Goal: Task Accomplishment & Management: Use online tool/utility

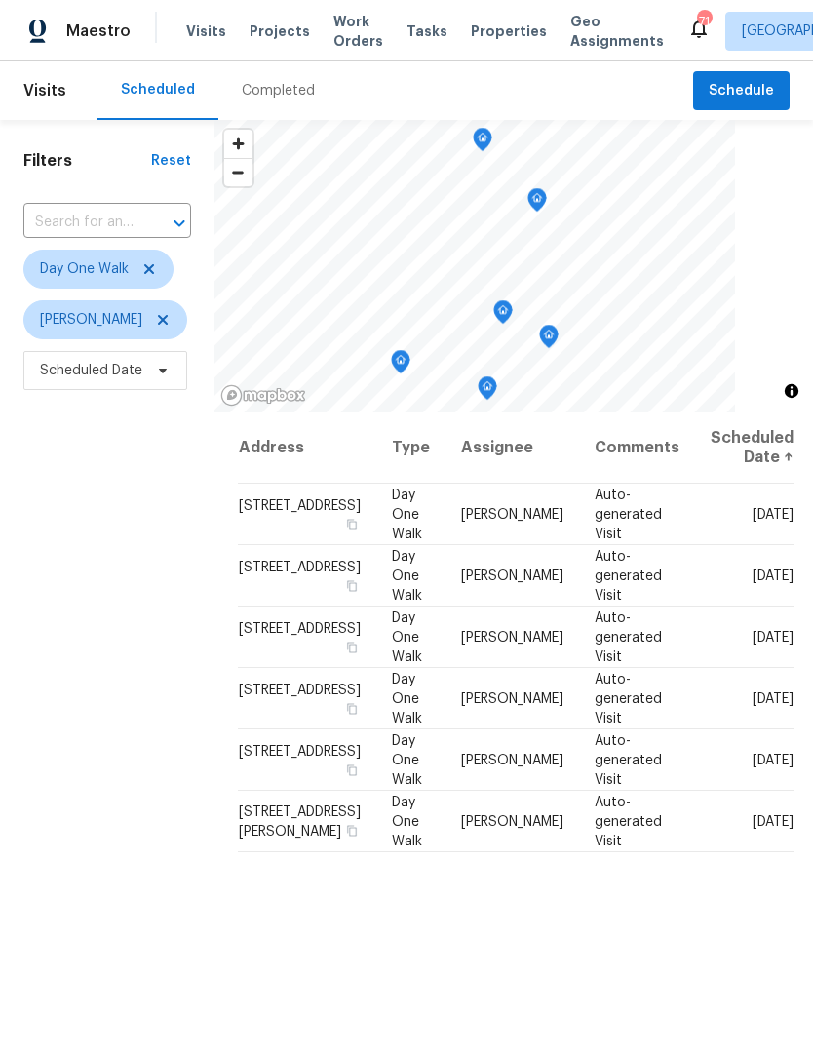
click at [345, 33] on span "Work Orders" at bounding box center [358, 31] width 50 height 39
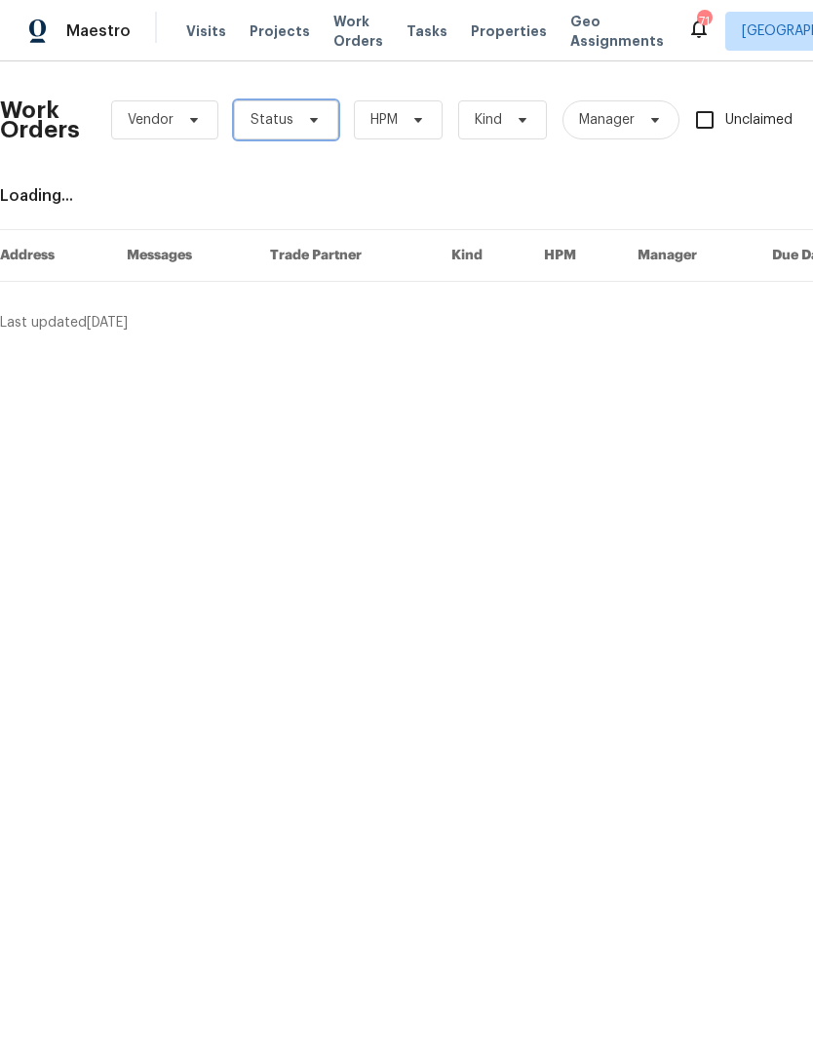
click at [311, 125] on icon at bounding box center [314, 120] width 16 height 16
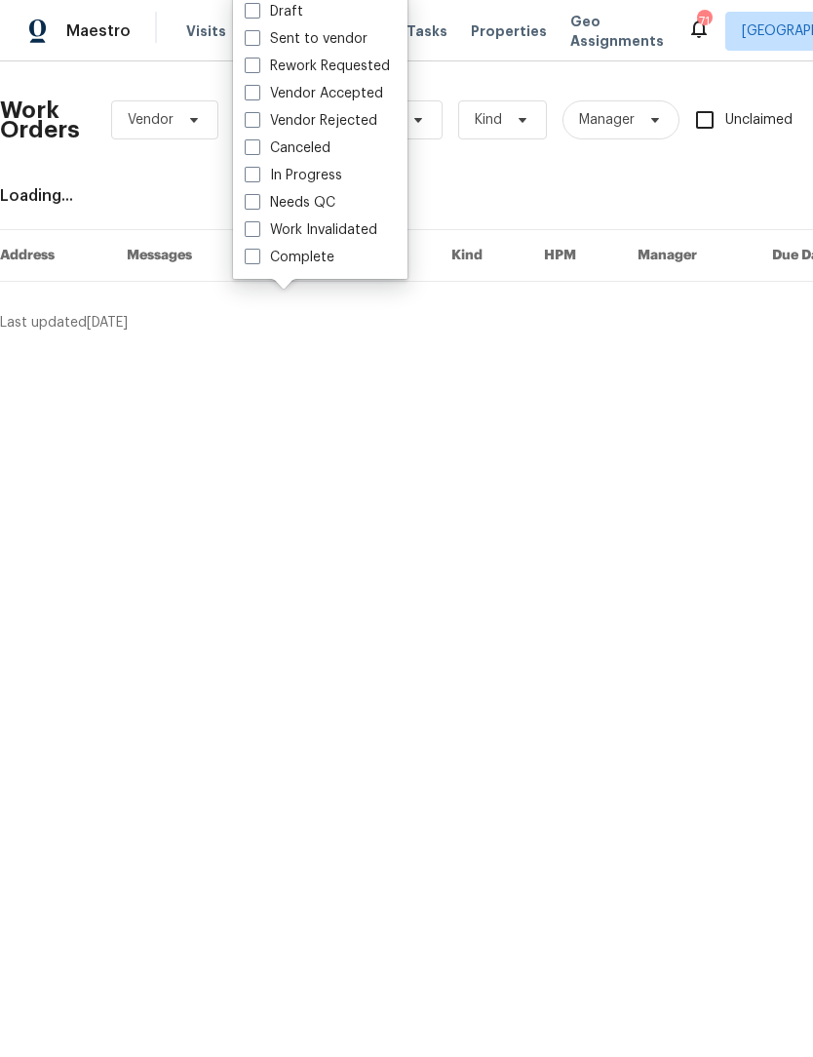
click at [253, 208] on span at bounding box center [253, 202] width 16 height 16
click at [253, 206] on input "Needs QC" at bounding box center [251, 199] width 13 height 13
checkbox input "true"
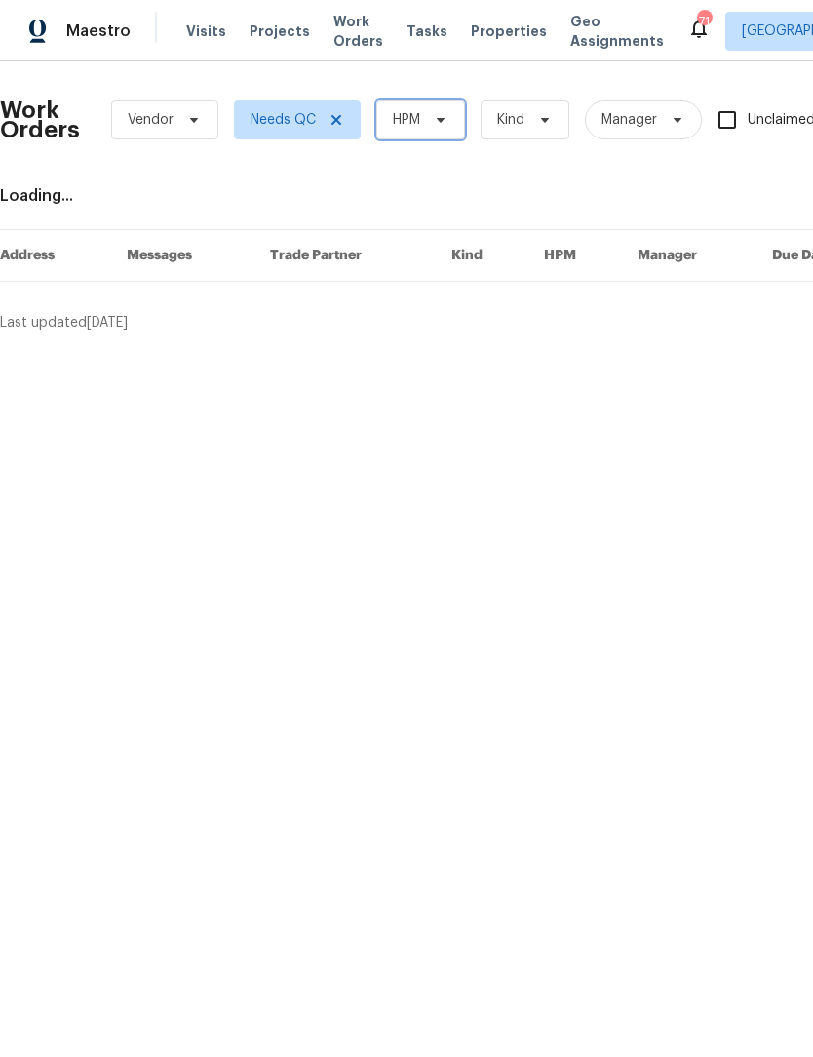
click at [452, 117] on span "HPM" at bounding box center [420, 119] width 89 height 39
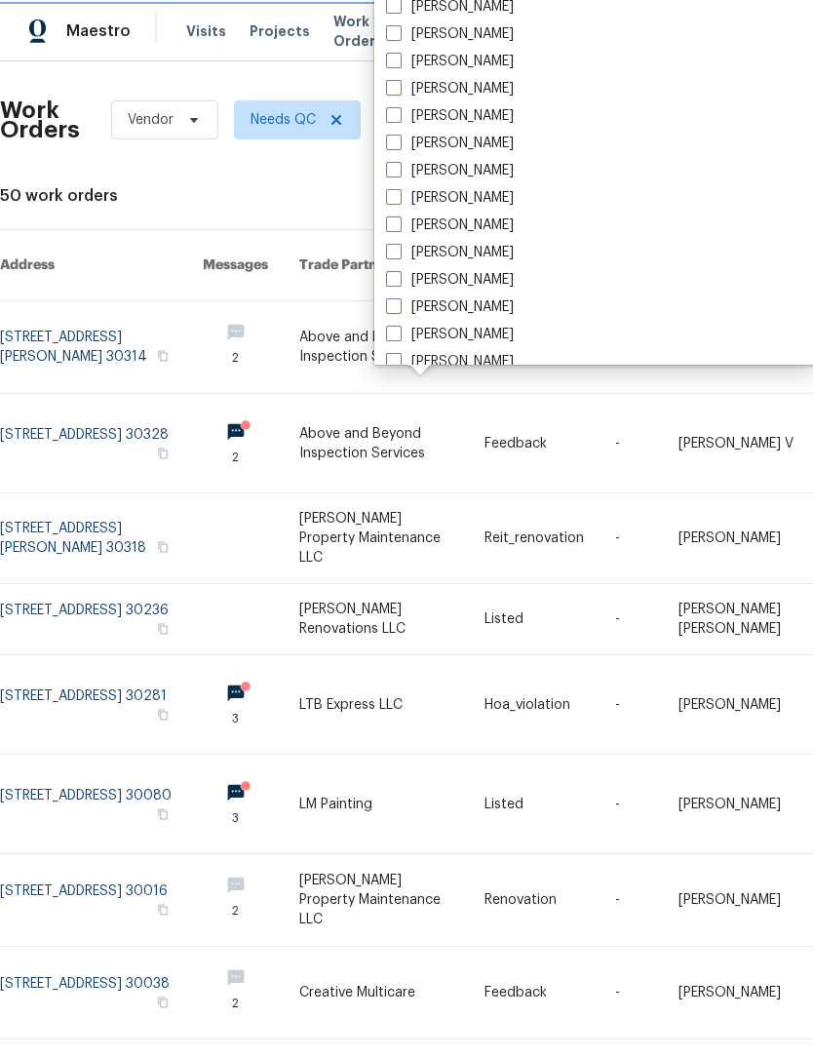
scroll to position [1227, 0]
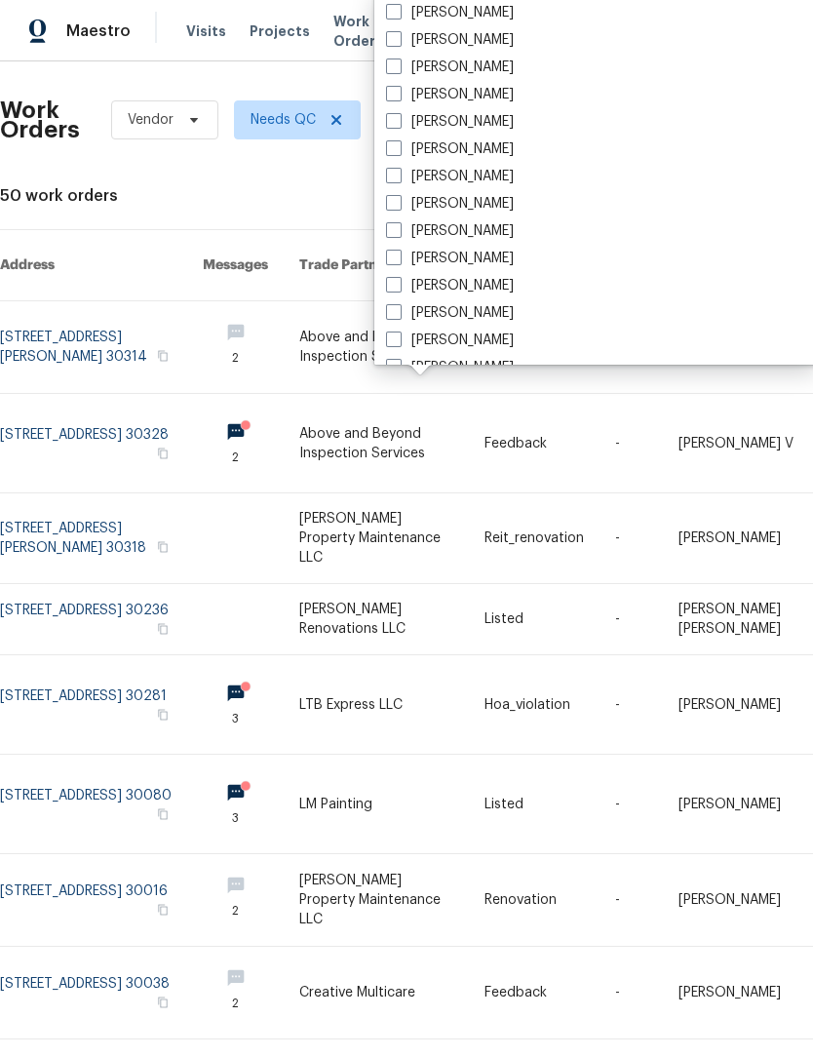
click at [398, 206] on span at bounding box center [394, 203] width 16 height 16
click at [398, 206] on input "[PERSON_NAME]" at bounding box center [392, 200] width 13 height 13
checkbox input "true"
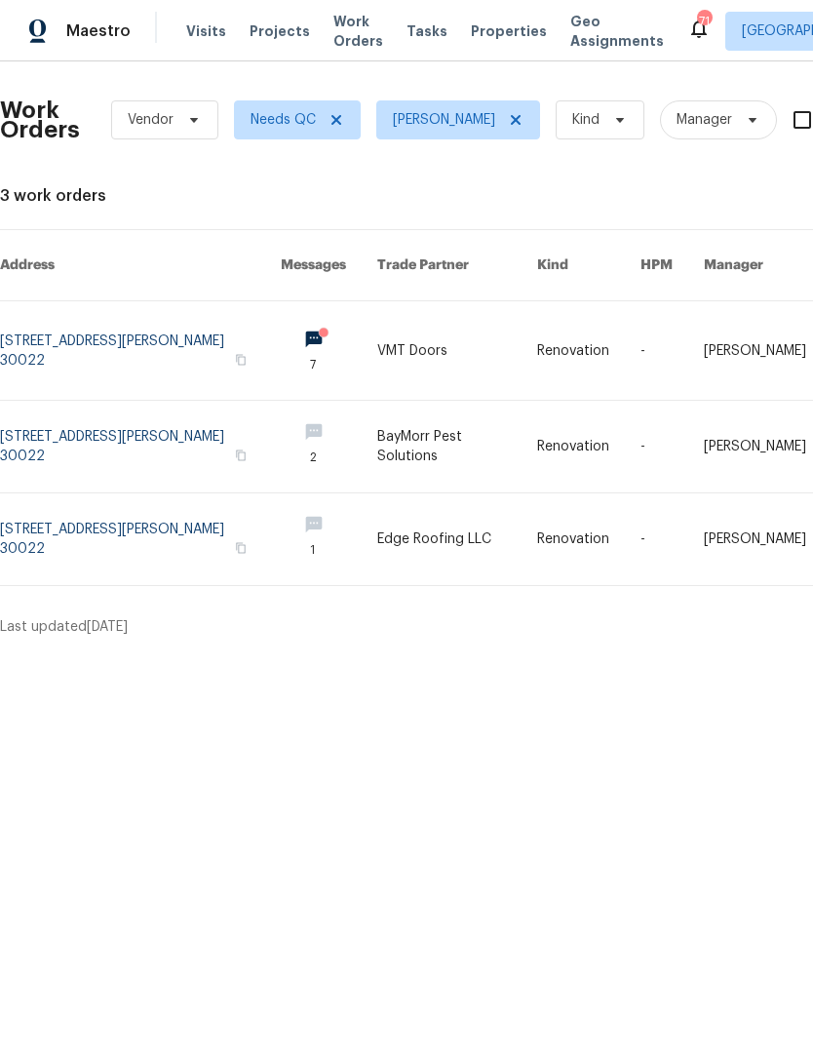
click at [441, 513] on link at bounding box center [456, 539] width 159 height 92
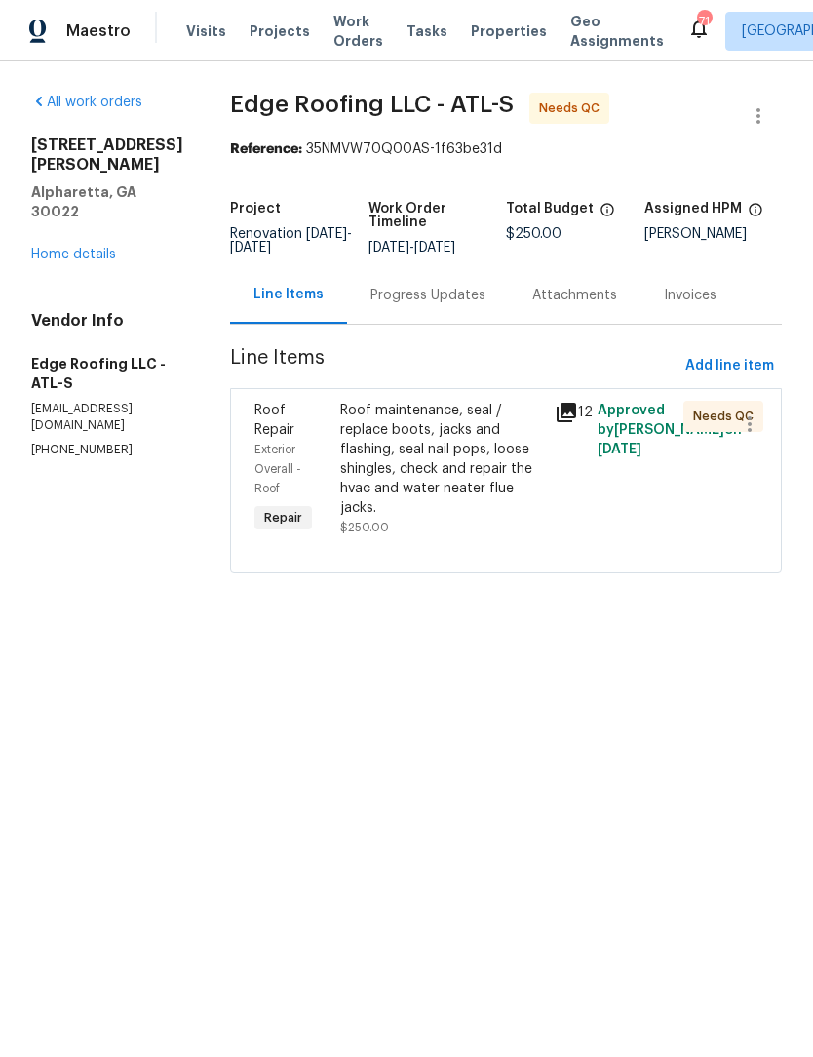
click at [430, 289] on div "Progress Updates" at bounding box center [427, 295] width 115 height 19
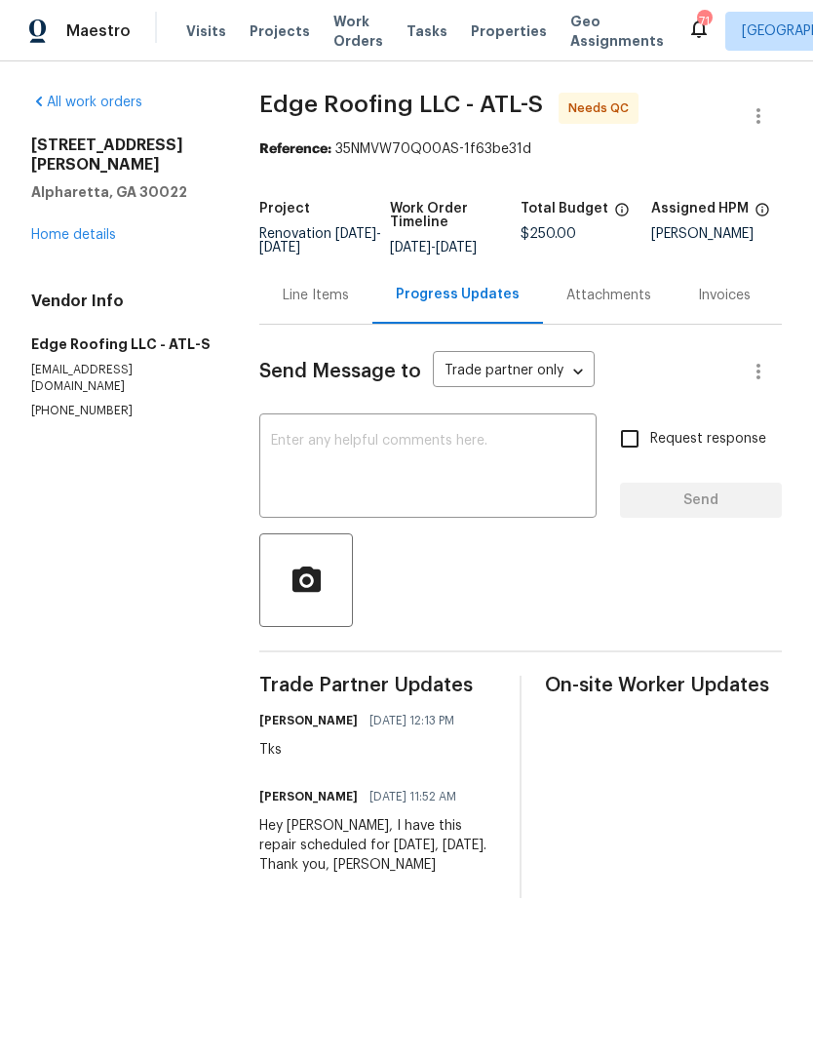
click at [317, 305] on div "Line Items" at bounding box center [316, 295] width 66 height 19
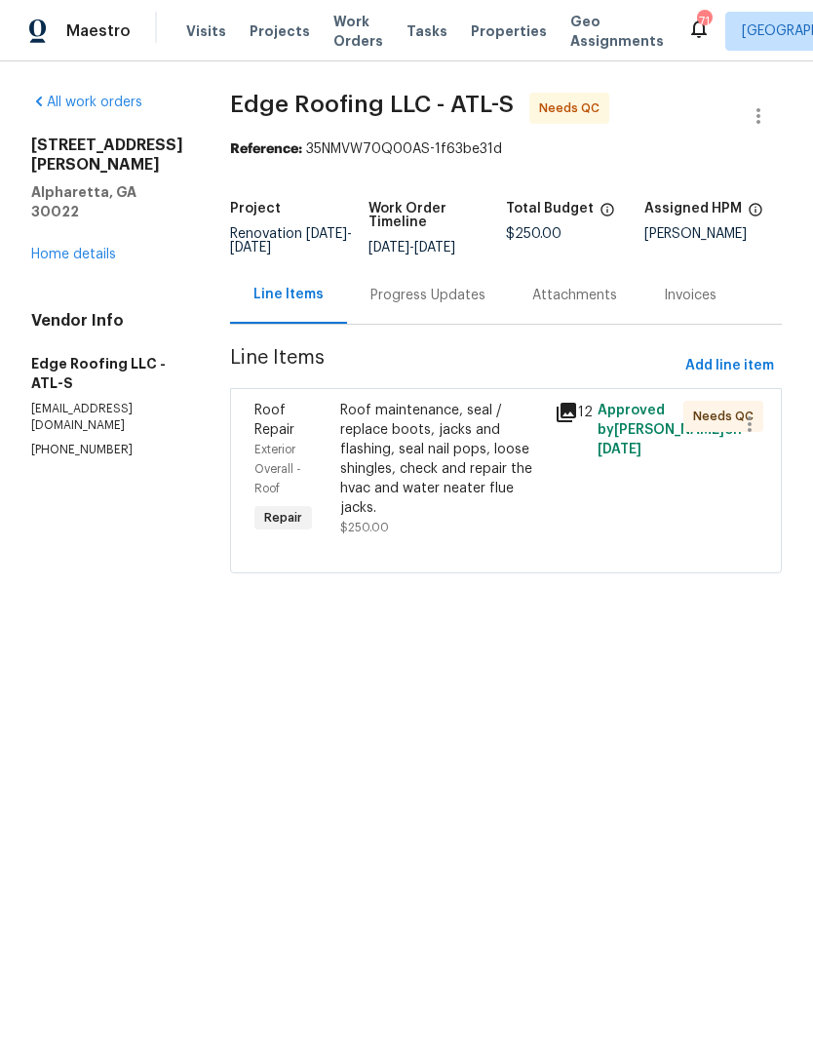
click at [458, 447] on div "Roof maintenance, seal / replace boots, jacks and flashing, seal nail pops, loo…" at bounding box center [441, 459] width 203 height 117
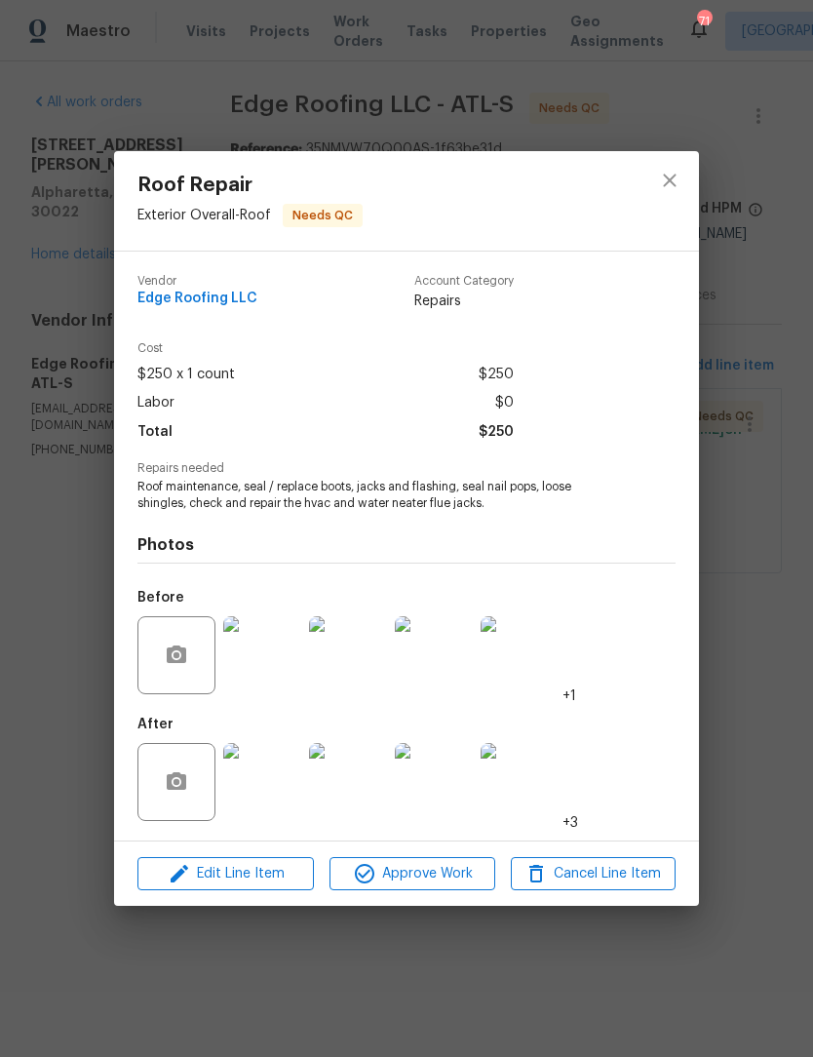
click at [272, 787] on img at bounding box center [262, 782] width 78 height 78
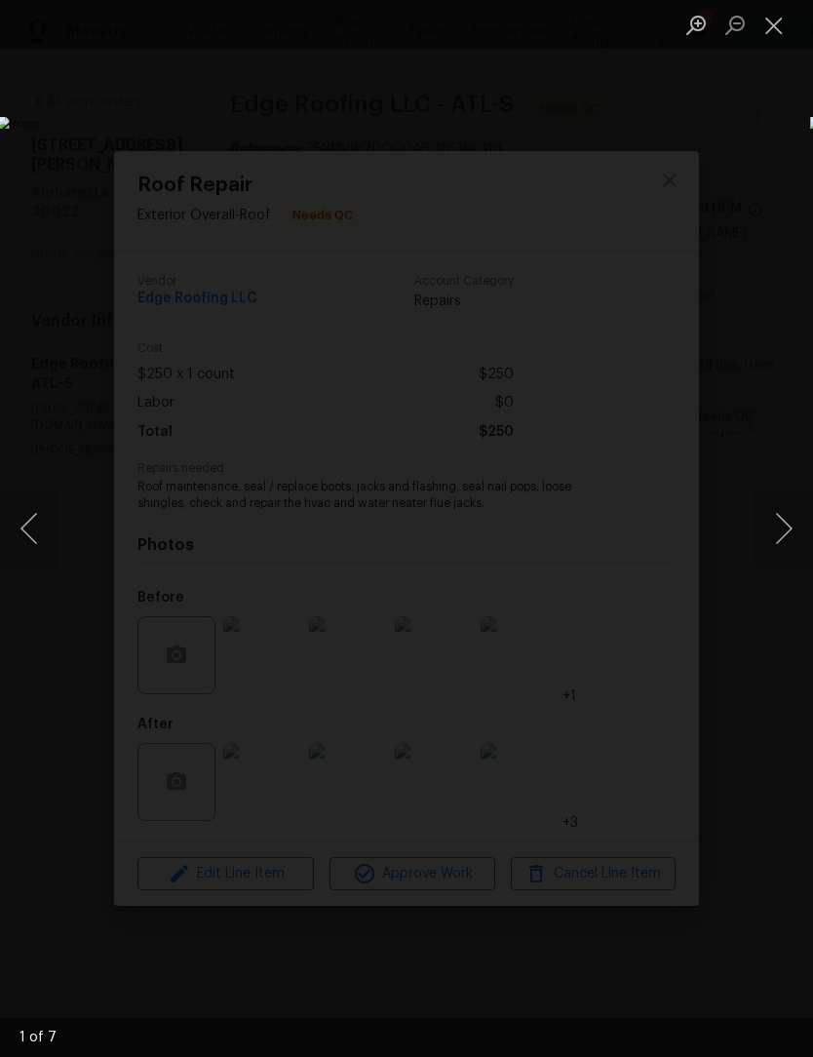
click at [782, 558] on button "Next image" at bounding box center [783, 528] width 58 height 78
click at [781, 558] on button "Next image" at bounding box center [783, 528] width 58 height 78
click at [779, 561] on button "Next image" at bounding box center [783, 528] width 58 height 78
click at [775, 560] on button "Next image" at bounding box center [783, 528] width 58 height 78
click at [778, 560] on button "Next image" at bounding box center [783, 528] width 58 height 78
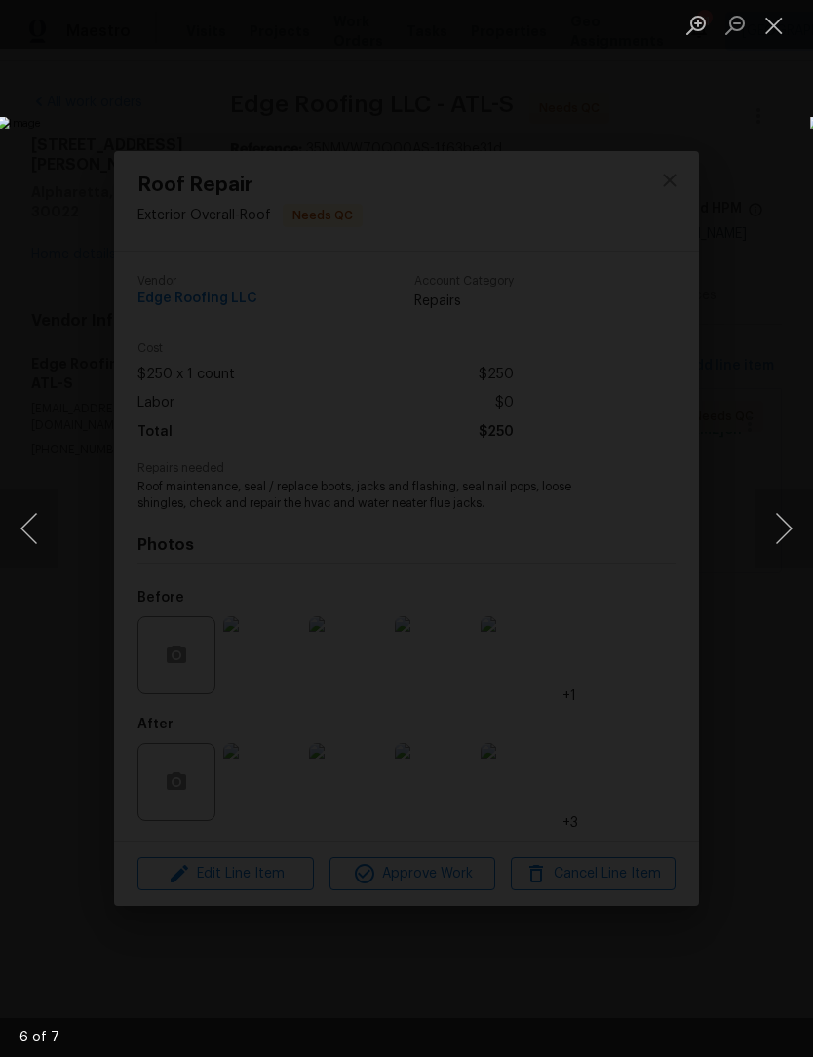
click at [785, 559] on button "Next image" at bounding box center [783, 528] width 58 height 78
click at [789, 28] on button "Close lightbox" at bounding box center [773, 25] width 39 height 34
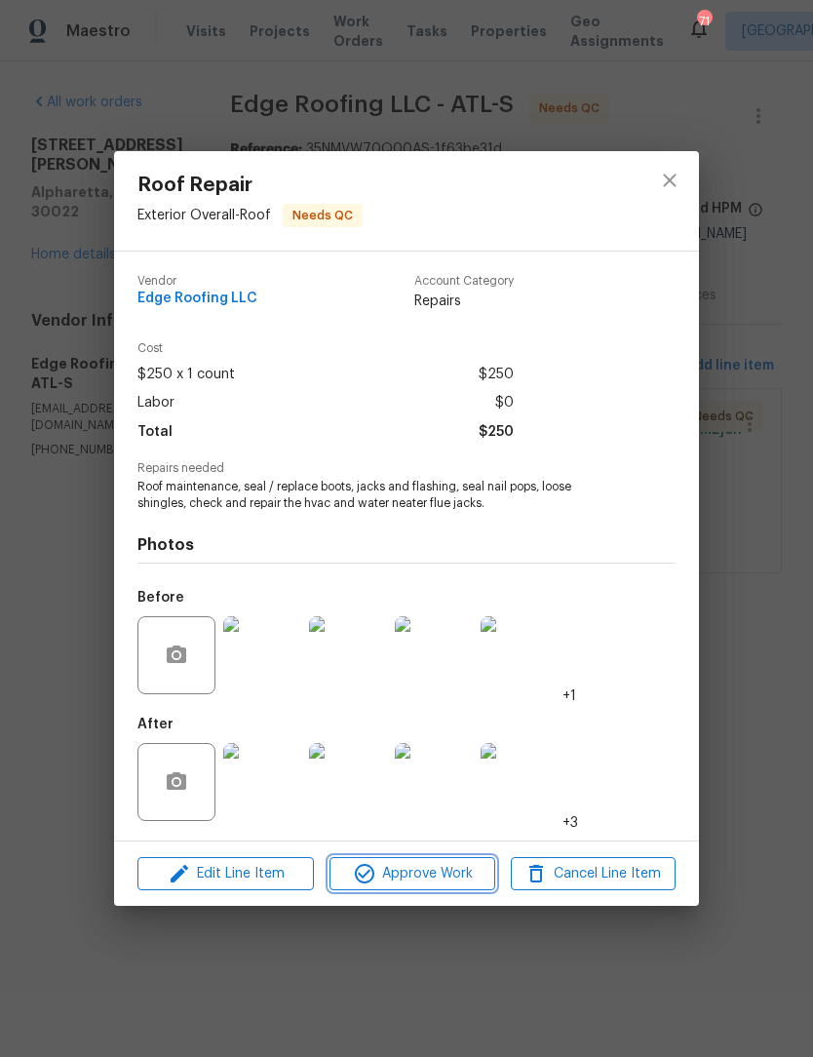
click at [434, 877] on span "Approve Work" at bounding box center [411, 874] width 153 height 24
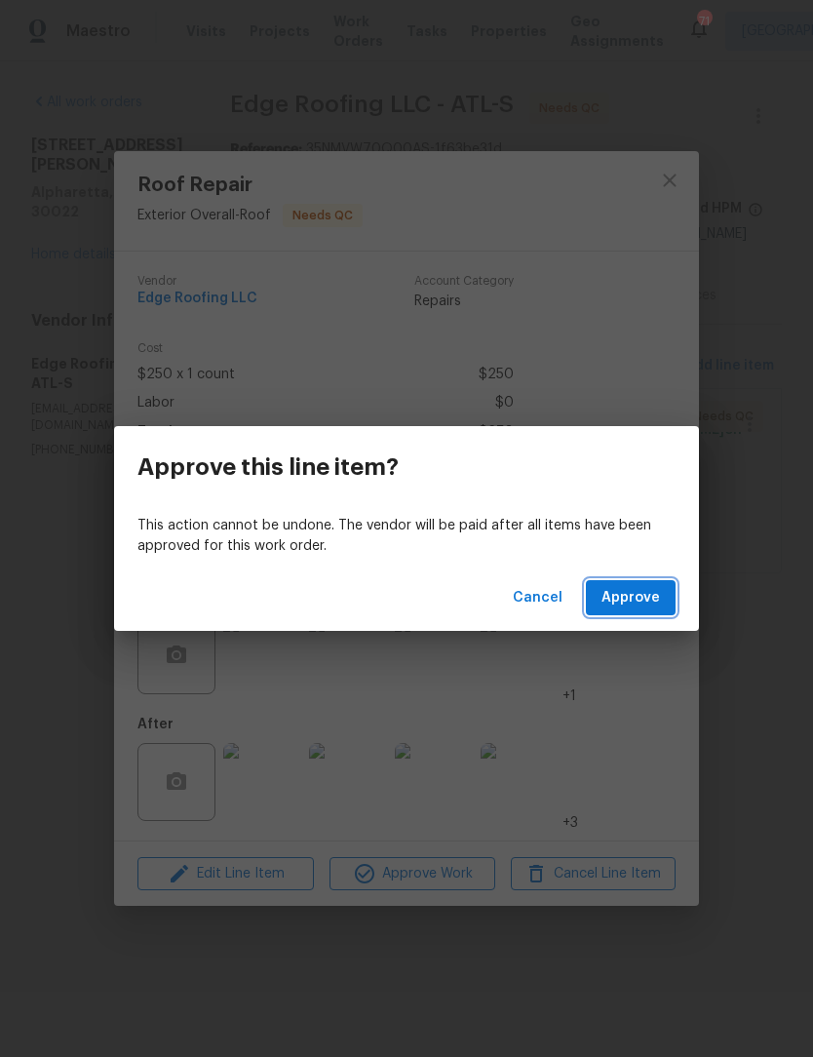
click at [640, 596] on span "Approve" at bounding box center [630, 598] width 58 height 24
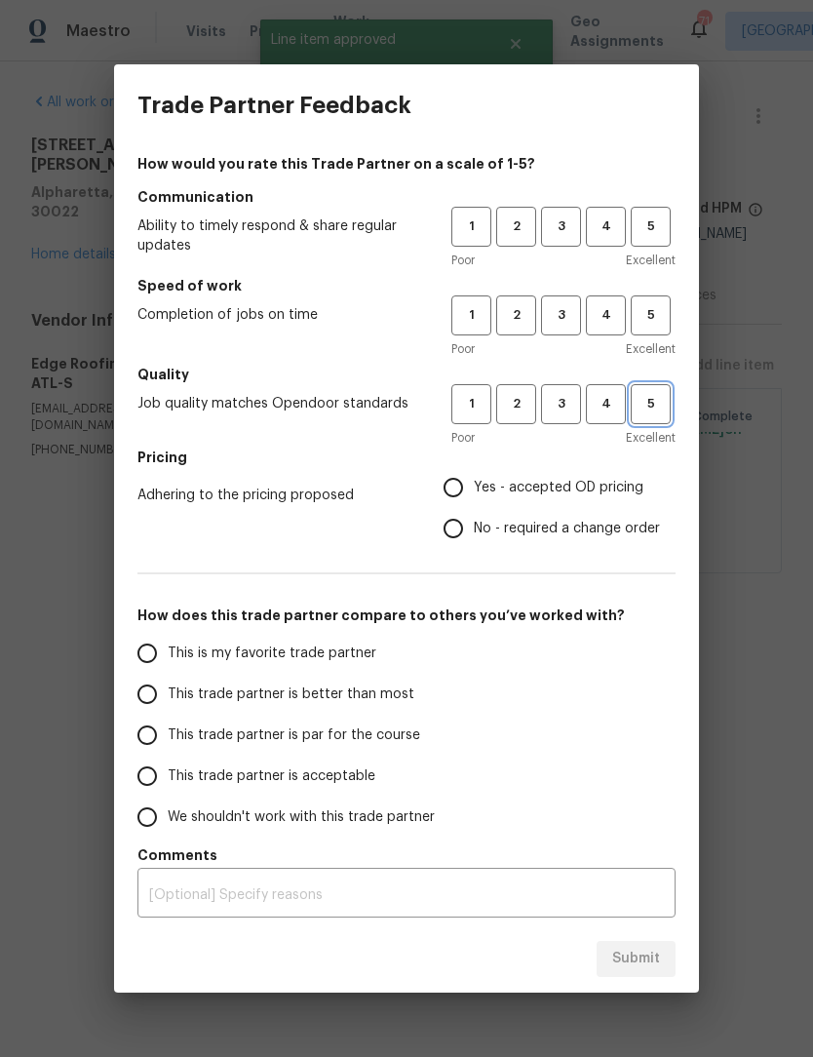
click at [667, 408] on span "5" at bounding box center [651, 404] width 36 height 22
click at [664, 319] on span "5" at bounding box center [651, 315] width 36 height 22
click at [664, 240] on button "5" at bounding box center [651, 227] width 40 height 40
click at [469, 481] on input "Yes - accepted OD pricing" at bounding box center [453, 487] width 41 height 41
radio input "true"
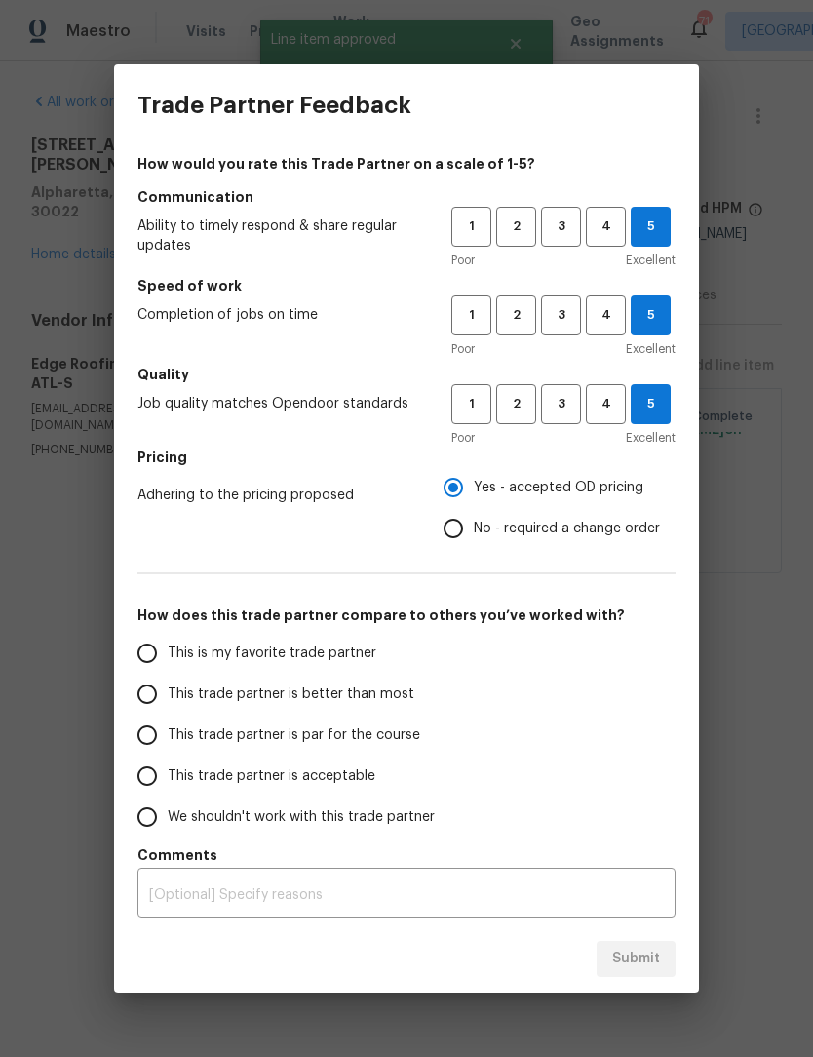
click at [158, 650] on input "This is my favorite trade partner" at bounding box center [147, 653] width 41 height 41
click at [649, 961] on span "Submit" at bounding box center [636, 958] width 48 height 24
radio input "true"
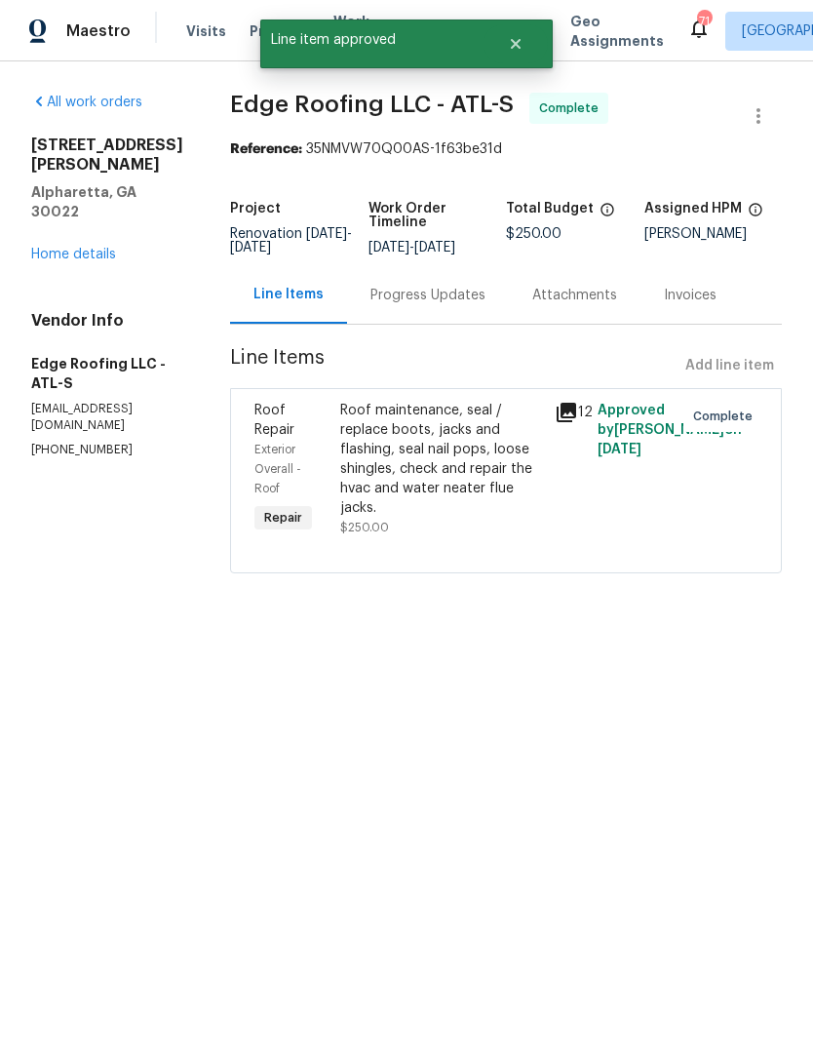
radio input "false"
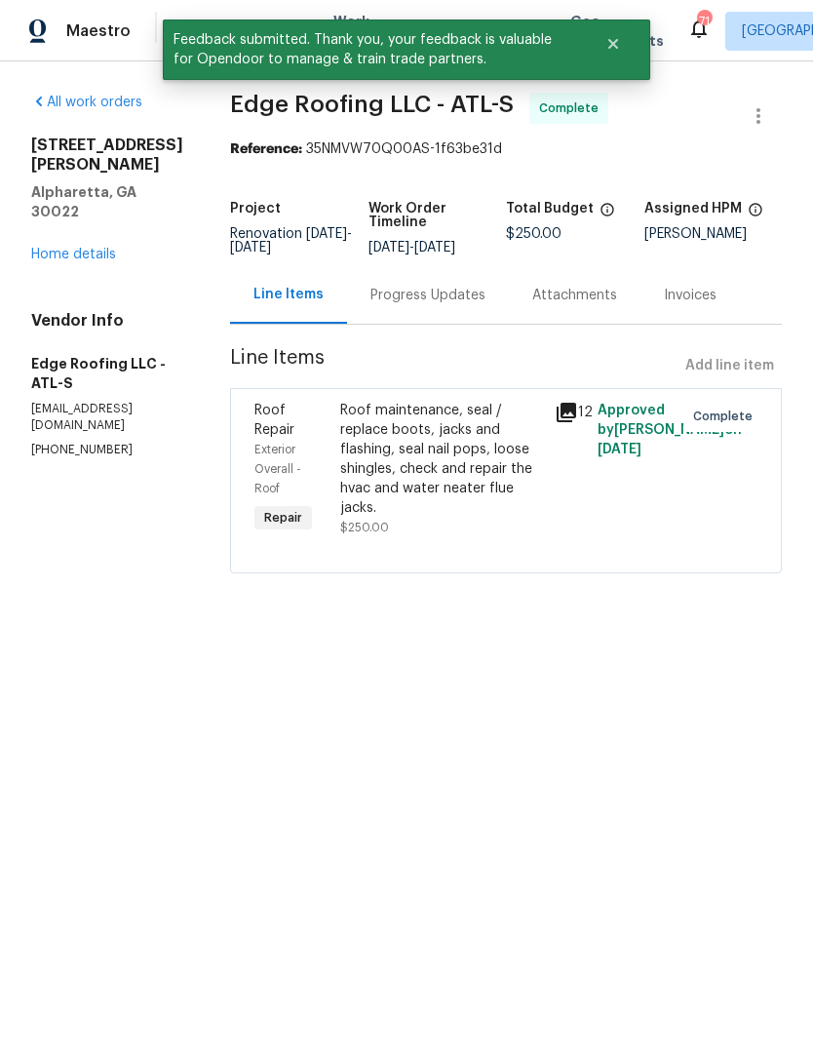
click at [98, 252] on link "Home details" at bounding box center [73, 255] width 85 height 14
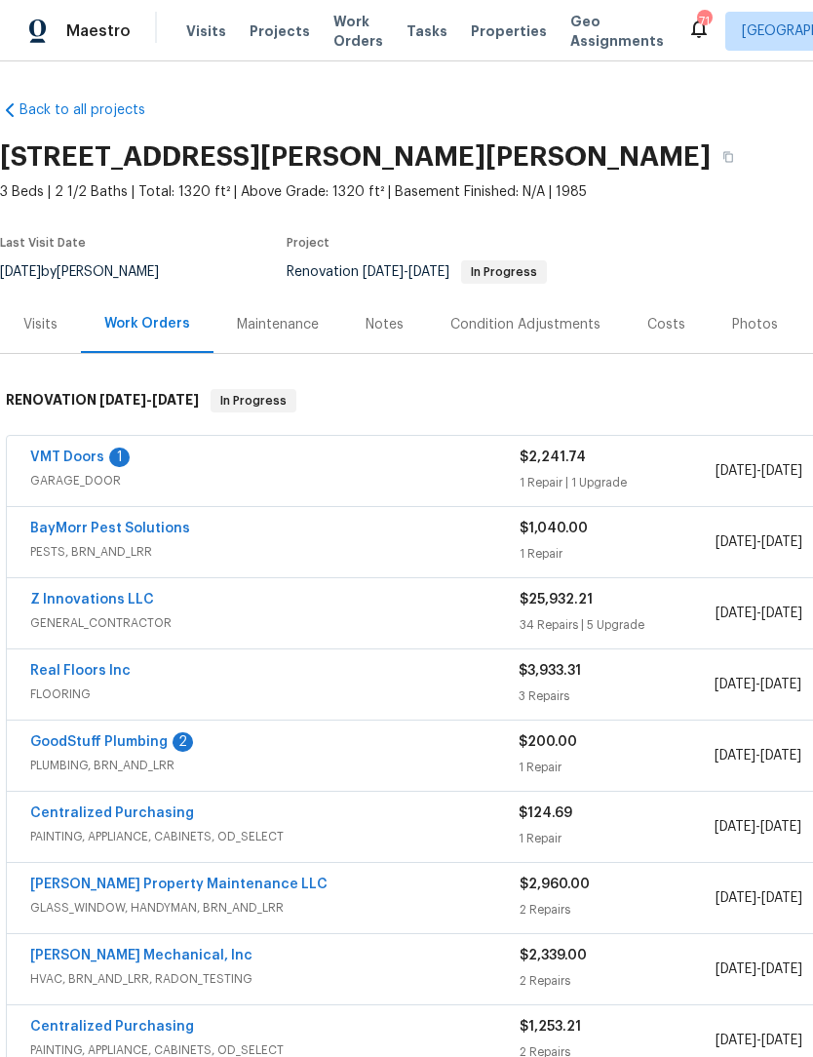
click at [338, 40] on span "Work Orders" at bounding box center [358, 31] width 50 height 39
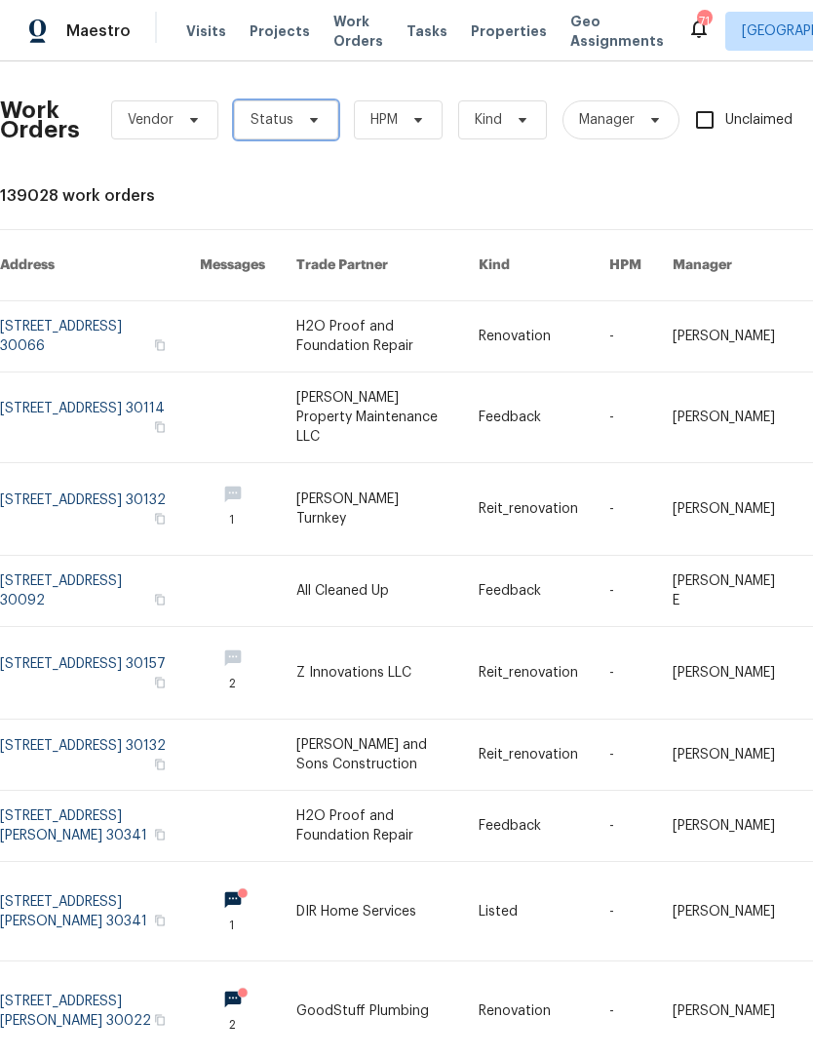
click at [293, 124] on span "Status" at bounding box center [286, 119] width 104 height 39
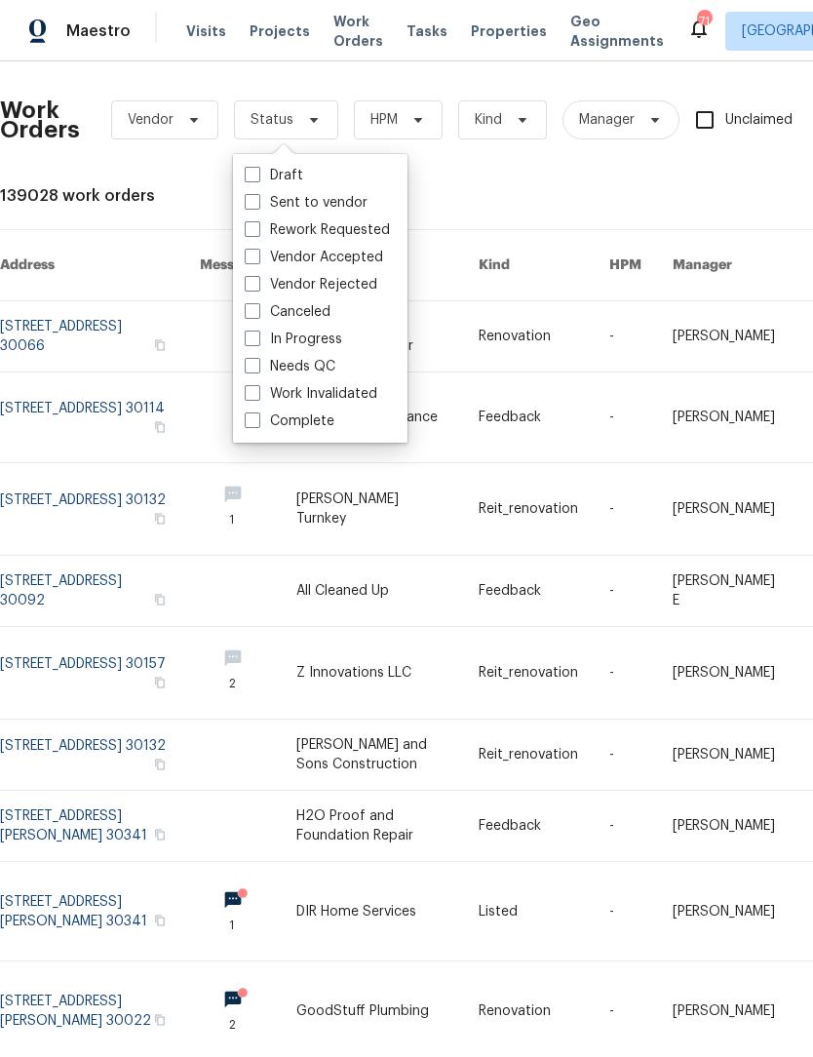
click at [250, 360] on span at bounding box center [253, 366] width 16 height 16
click at [250, 360] on input "Needs QC" at bounding box center [251, 363] width 13 height 13
checkbox input "true"
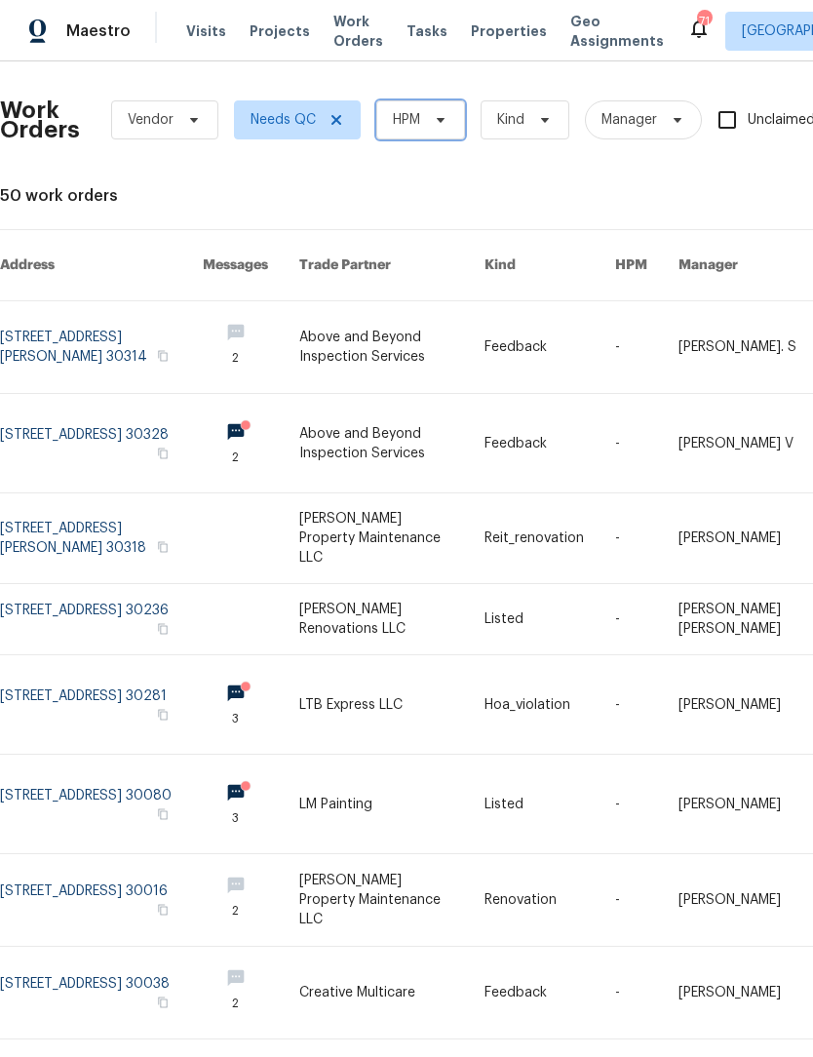
click at [448, 119] on icon at bounding box center [441, 120] width 16 height 16
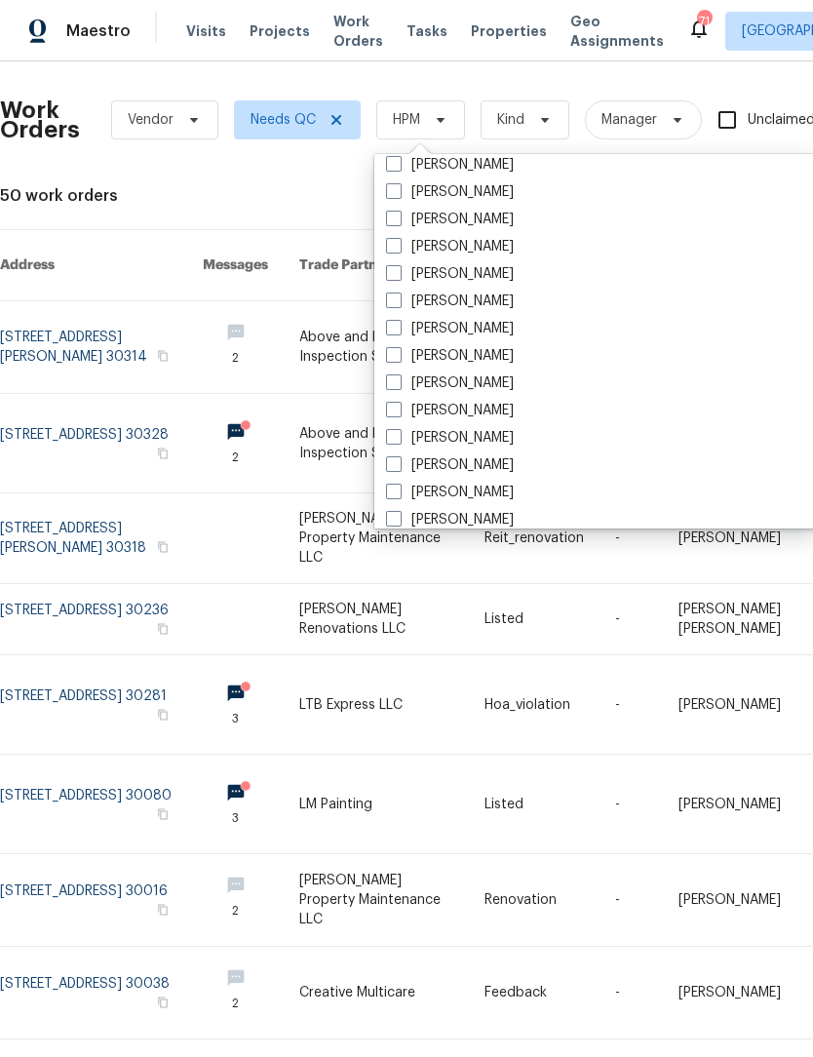
scroll to position [1346, 0]
click at [398, 256] on label "[PERSON_NAME]" at bounding box center [450, 248] width 128 height 19
click at [398, 251] on input "[PERSON_NAME]" at bounding box center [392, 245] width 13 height 13
checkbox input "true"
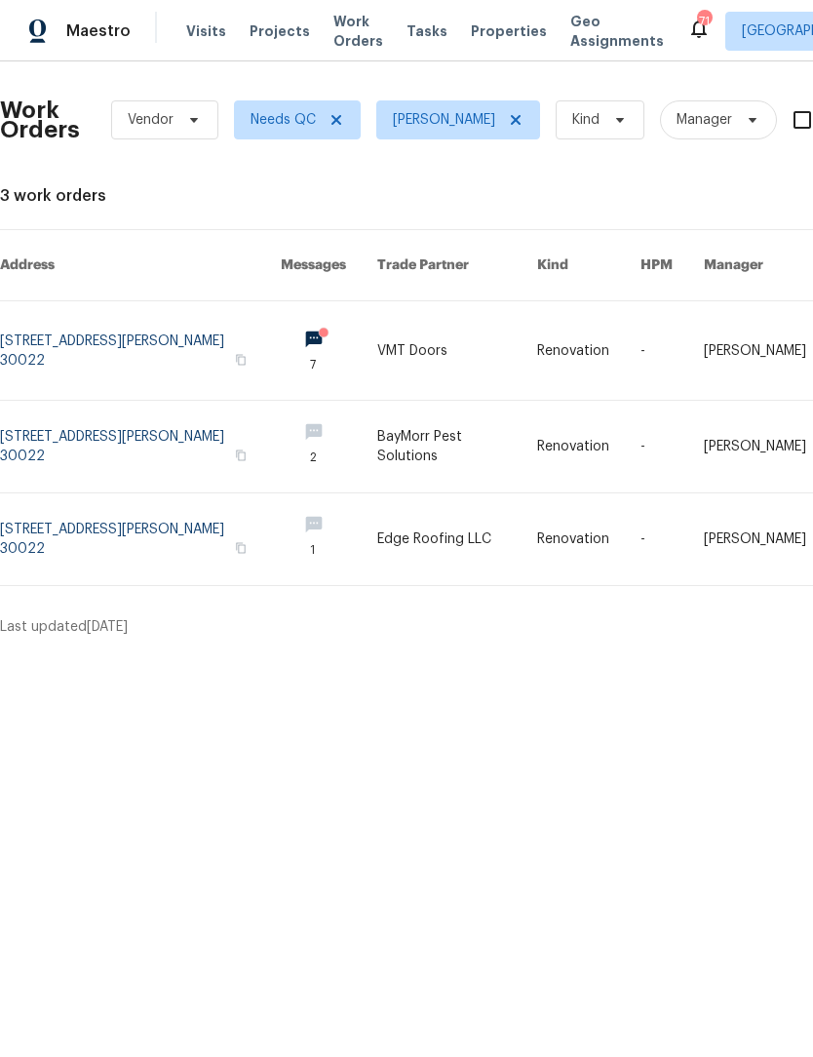
click at [431, 434] on link at bounding box center [456, 447] width 159 height 92
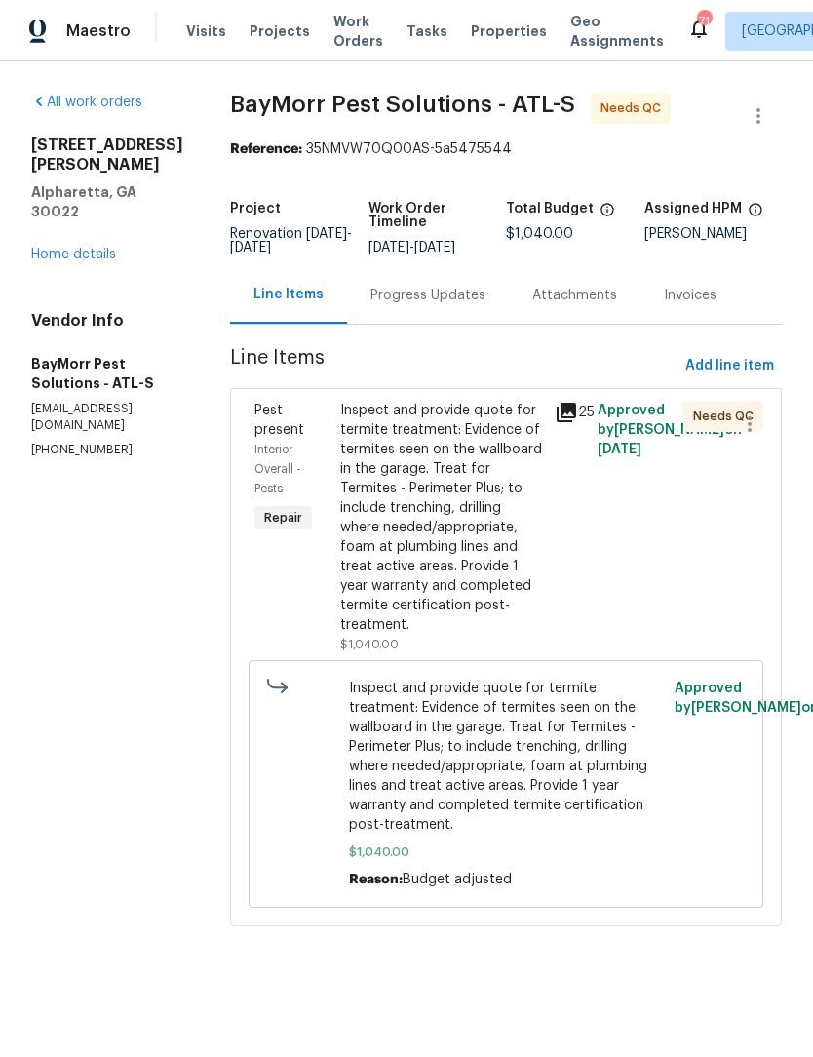
click at [432, 298] on div "Progress Updates" at bounding box center [427, 295] width 115 height 19
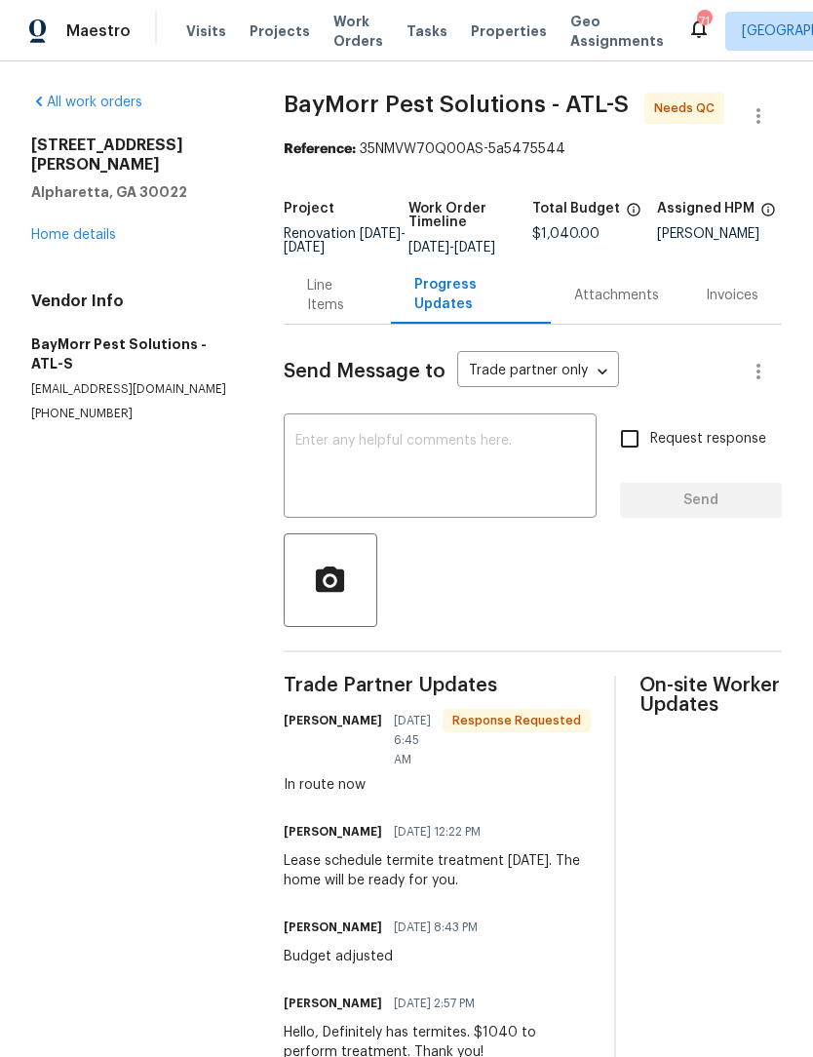
click at [328, 314] on div "Line Items" at bounding box center [337, 295] width 60 height 39
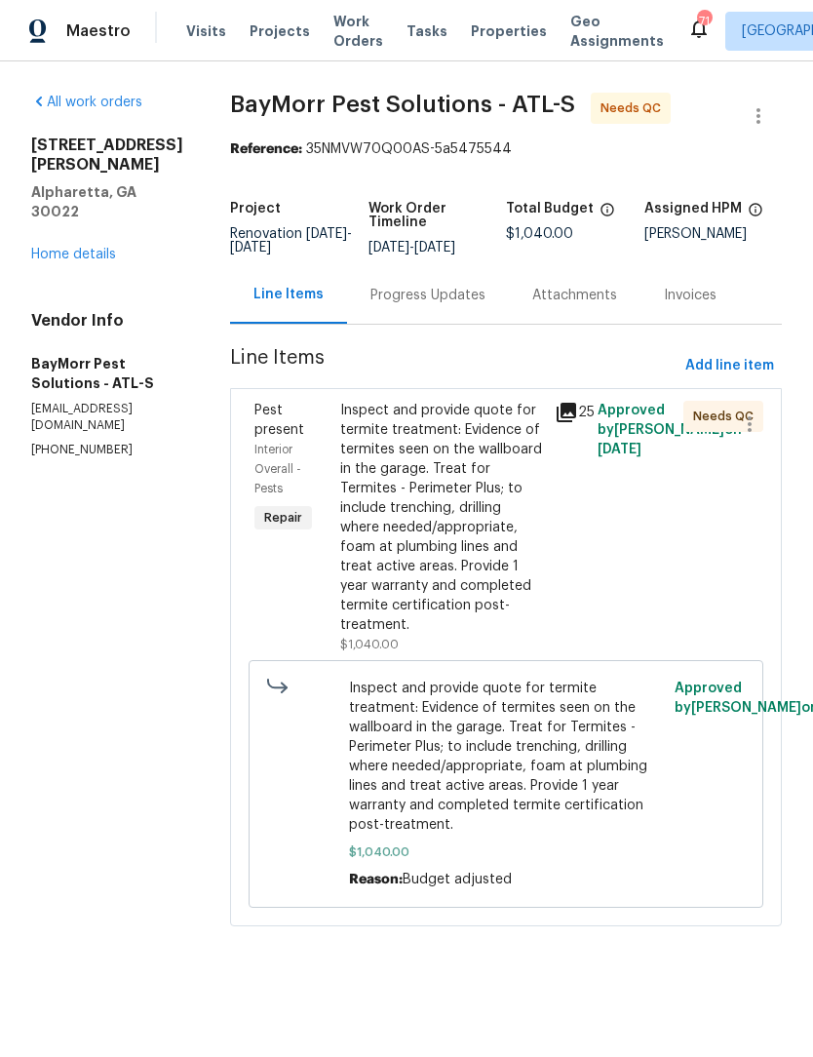
click at [478, 456] on div "Inspect and provide quote for termite treatment: Evidence of termites seen on t…" at bounding box center [441, 518] width 203 height 234
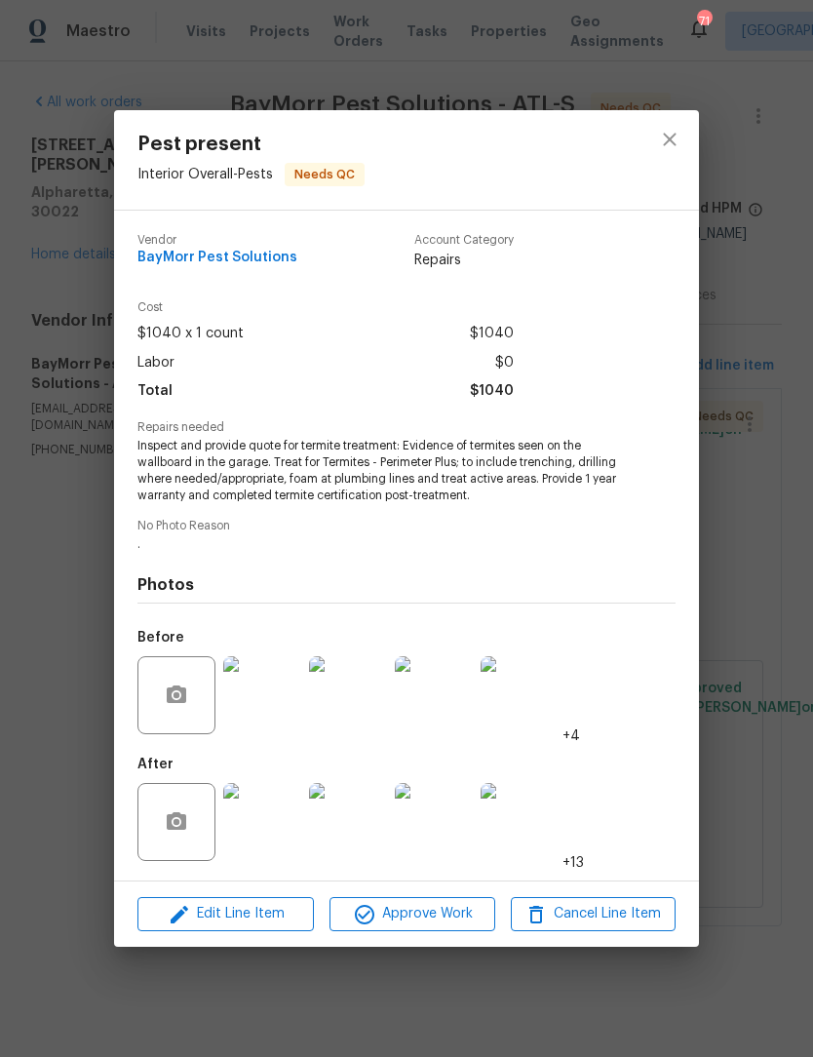
click at [287, 825] on img at bounding box center [262, 822] width 78 height 78
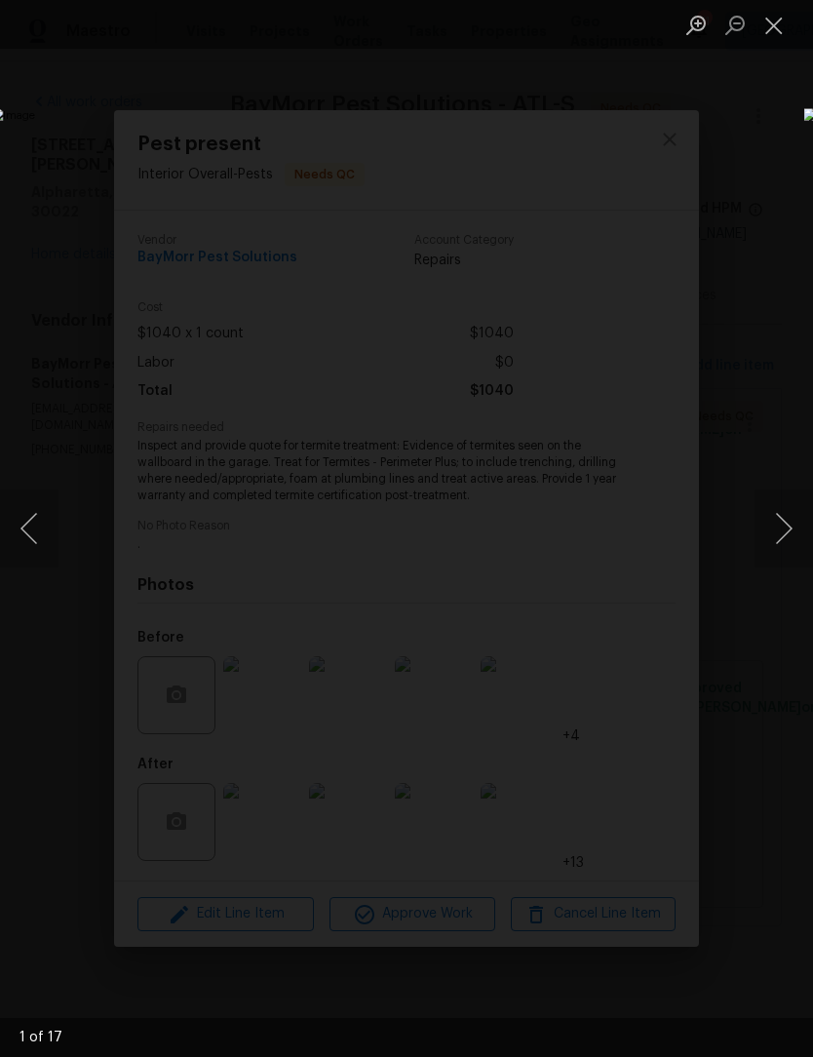
click at [778, 528] on button "Next image" at bounding box center [783, 528] width 58 height 78
click at [783, 529] on button "Next image" at bounding box center [783, 528] width 58 height 78
click at [782, 531] on button "Next image" at bounding box center [783, 528] width 58 height 78
click at [782, 534] on button "Next image" at bounding box center [783, 528] width 58 height 78
click at [782, 532] on button "Next image" at bounding box center [783, 528] width 58 height 78
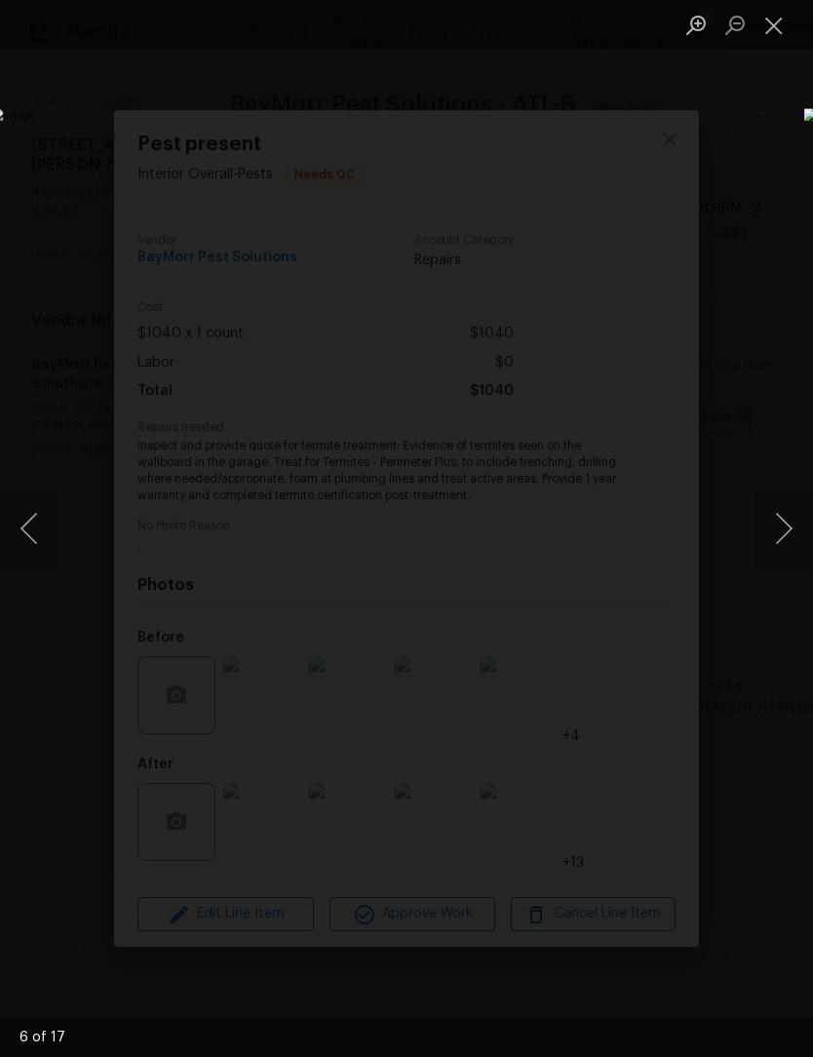
click at [784, 533] on button "Next image" at bounding box center [783, 528] width 58 height 78
click at [784, 531] on button "Next image" at bounding box center [783, 528] width 58 height 78
click at [785, 530] on button "Next image" at bounding box center [783, 528] width 58 height 78
click at [784, 532] on button "Next image" at bounding box center [783, 528] width 58 height 78
click at [786, 534] on button "Next image" at bounding box center [783, 528] width 58 height 78
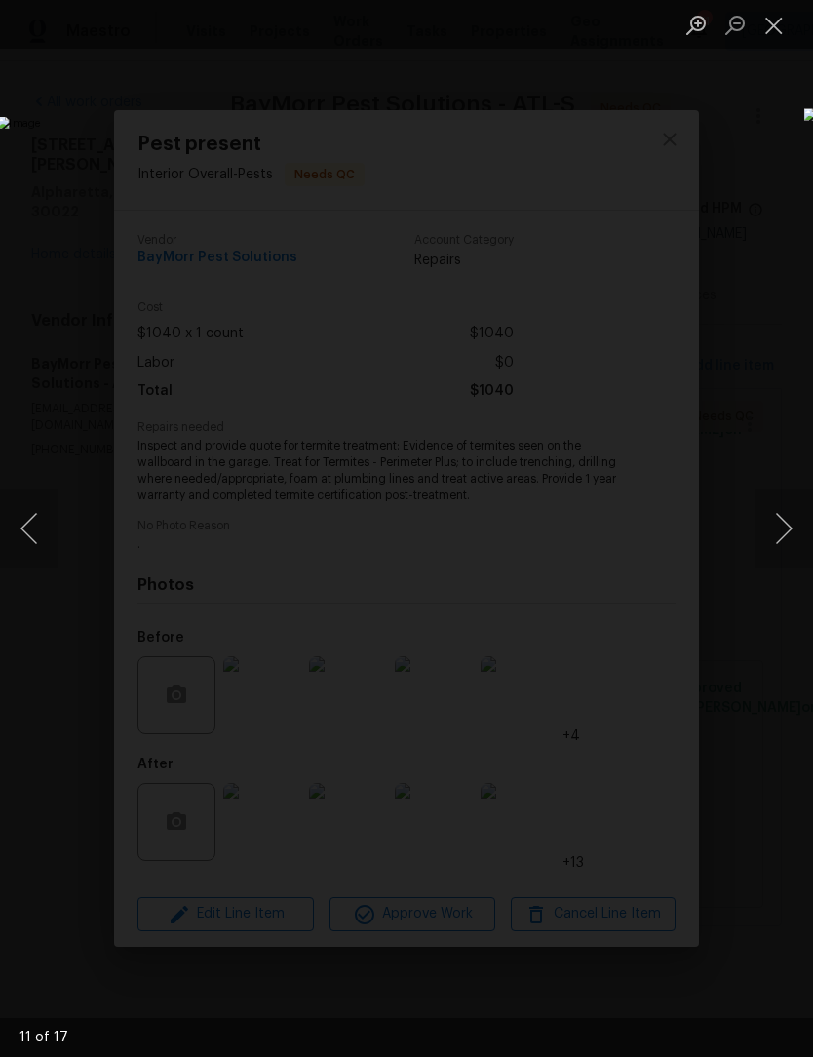
click at [783, 42] on button "Close lightbox" at bounding box center [773, 25] width 39 height 34
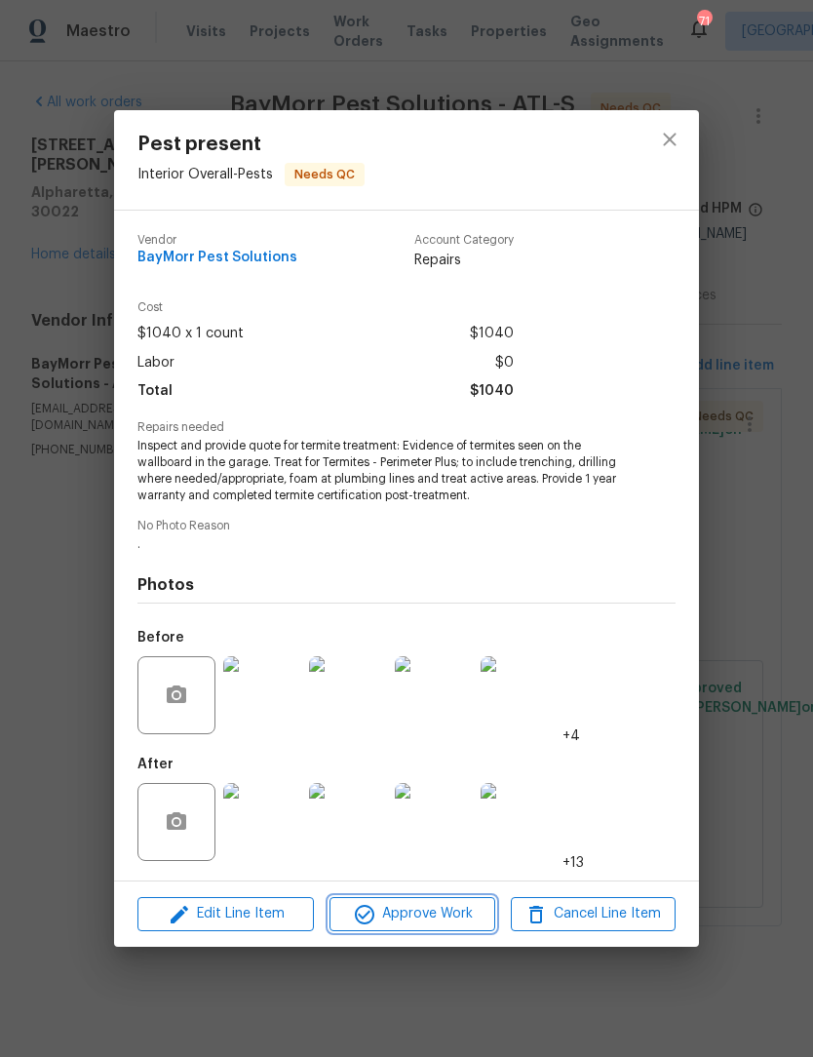
click at [421, 916] on span "Approve Work" at bounding box center [411, 914] width 153 height 24
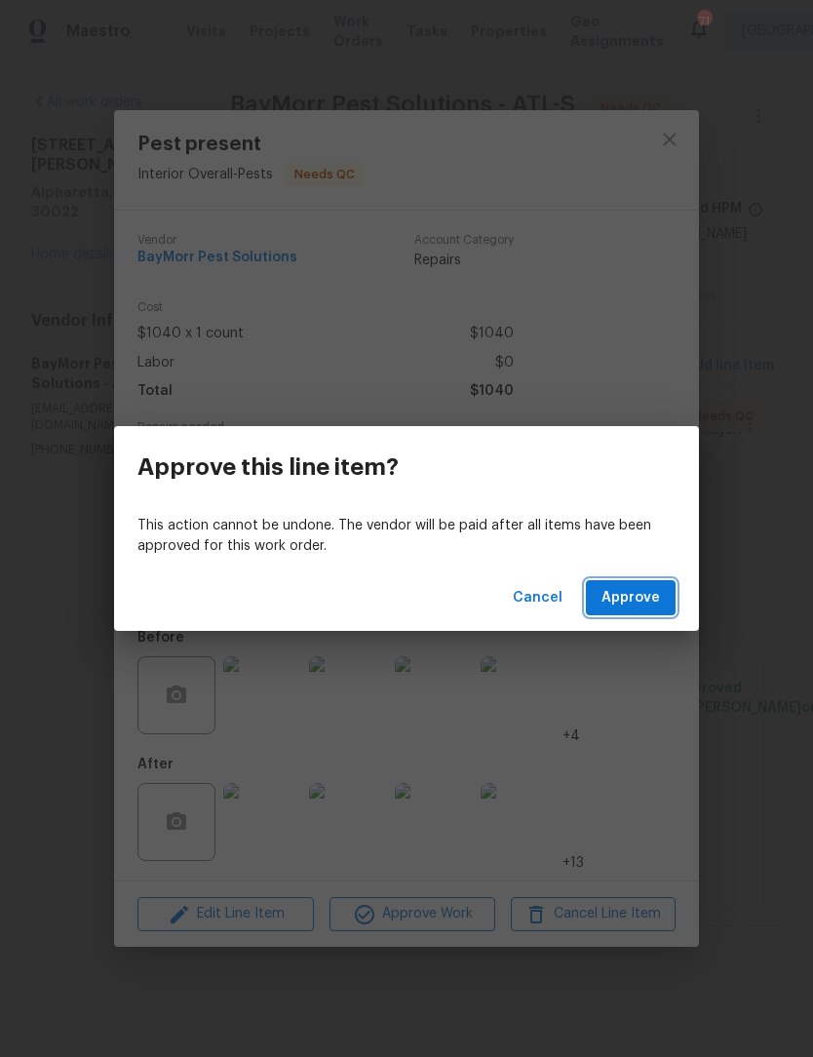
click at [640, 585] on button "Approve" at bounding box center [631, 598] width 90 height 36
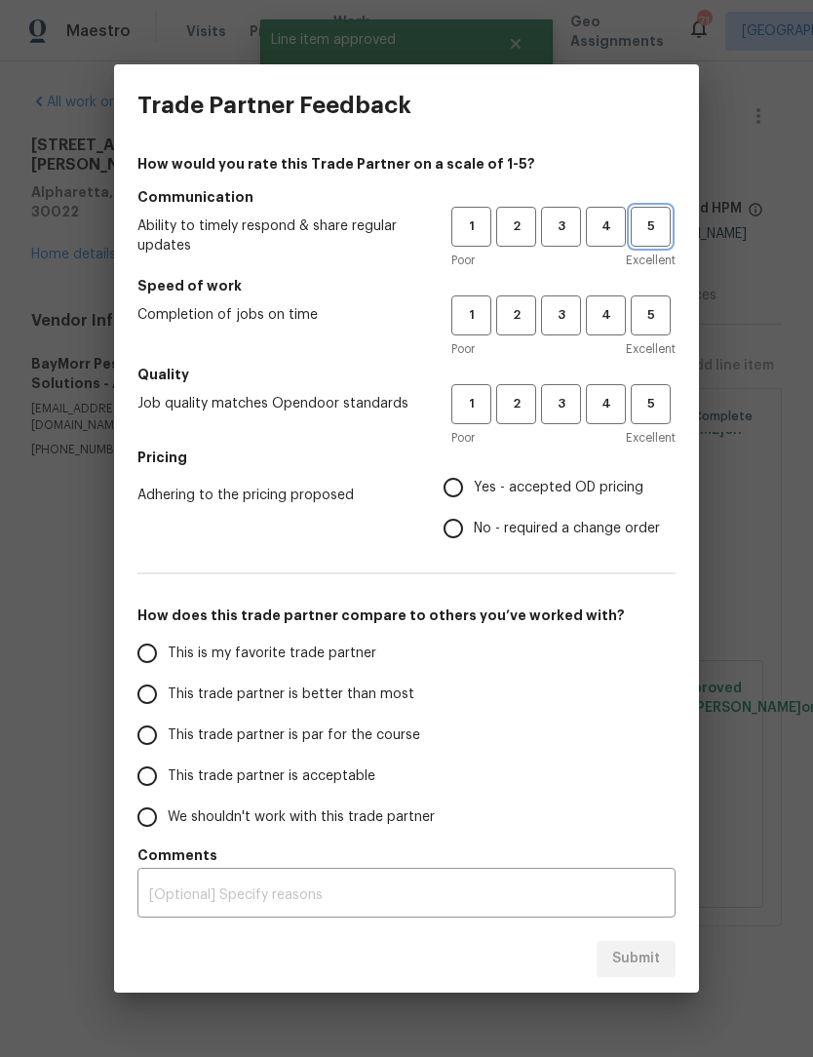
click at [647, 231] on span "5" at bounding box center [651, 226] width 36 height 22
click at [670, 319] on button "5" at bounding box center [651, 315] width 40 height 40
click at [658, 390] on button "5" at bounding box center [651, 404] width 40 height 40
click at [462, 529] on input "No - required a change order" at bounding box center [453, 528] width 41 height 41
radio input "true"
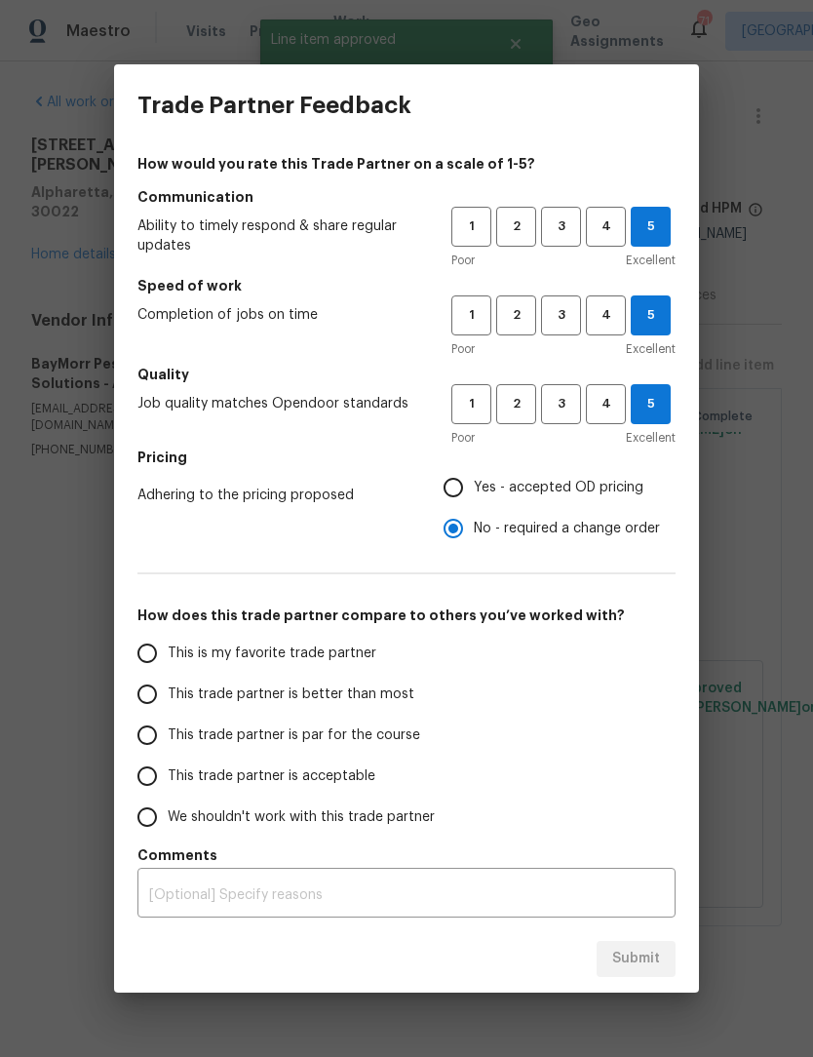
click at [144, 644] on input "This is my favorite trade partner" at bounding box center [147, 653] width 41 height 41
click at [640, 975] on button "Submit" at bounding box center [635, 959] width 79 height 36
radio input "true"
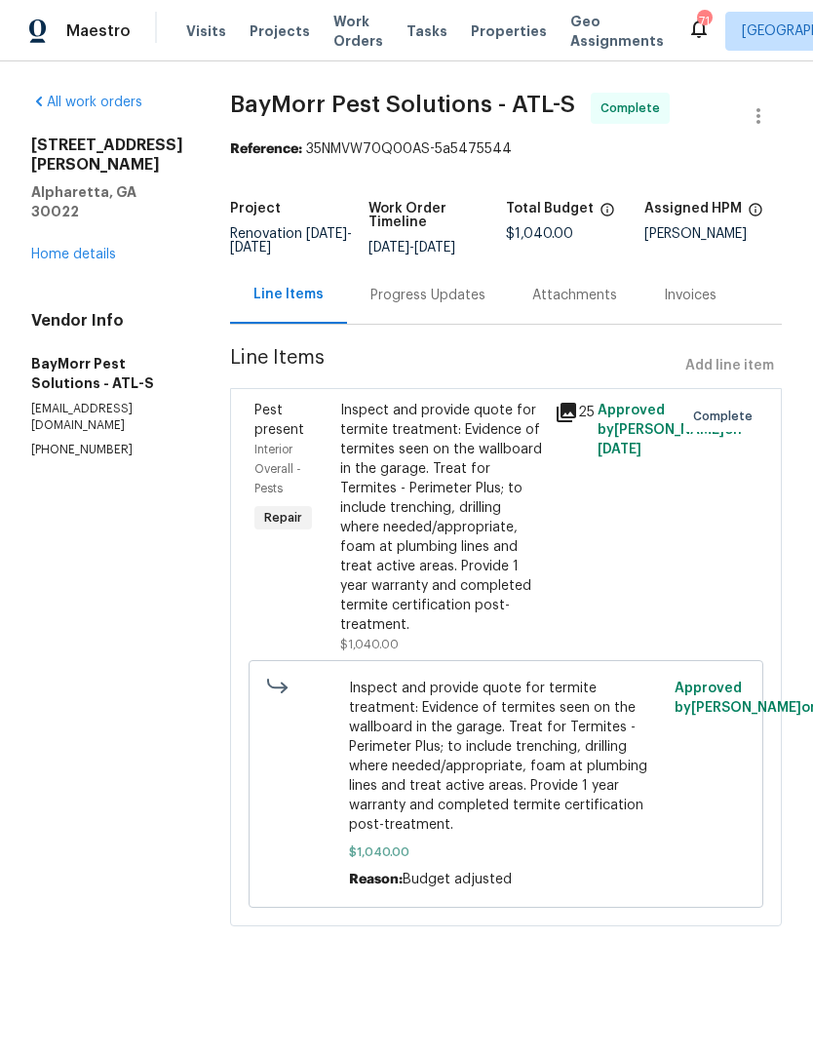
radio input "false"
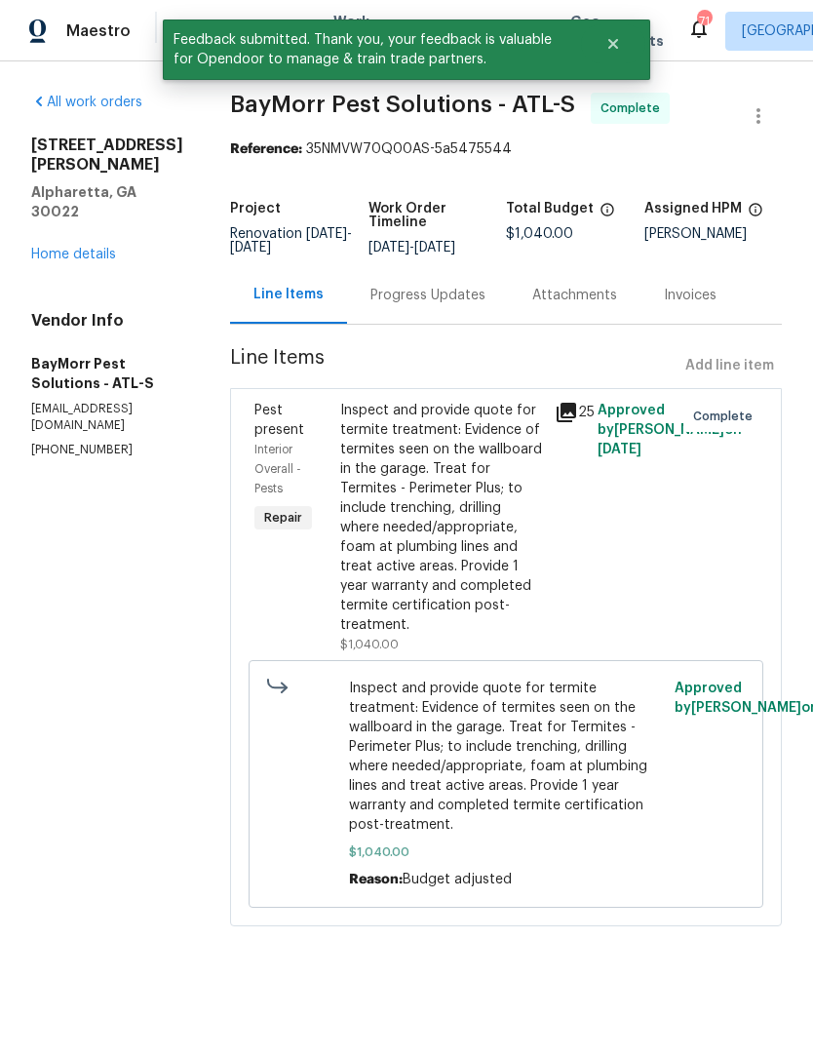
click at [70, 260] on link "Home details" at bounding box center [73, 255] width 85 height 14
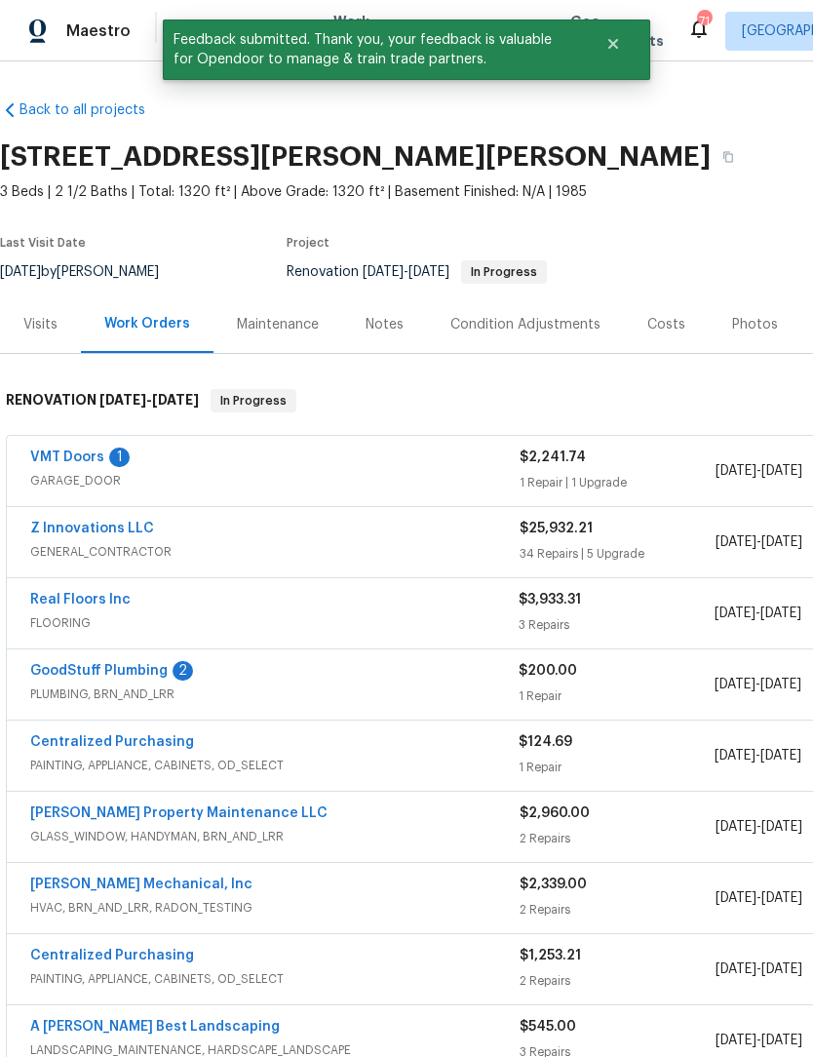
click at [678, 197] on span "3 Beds | 2 1/2 Baths | Total: 1320 ft² | Above Grade: 1320 ft² | Basement Finis…" at bounding box center [426, 191] width 853 height 19
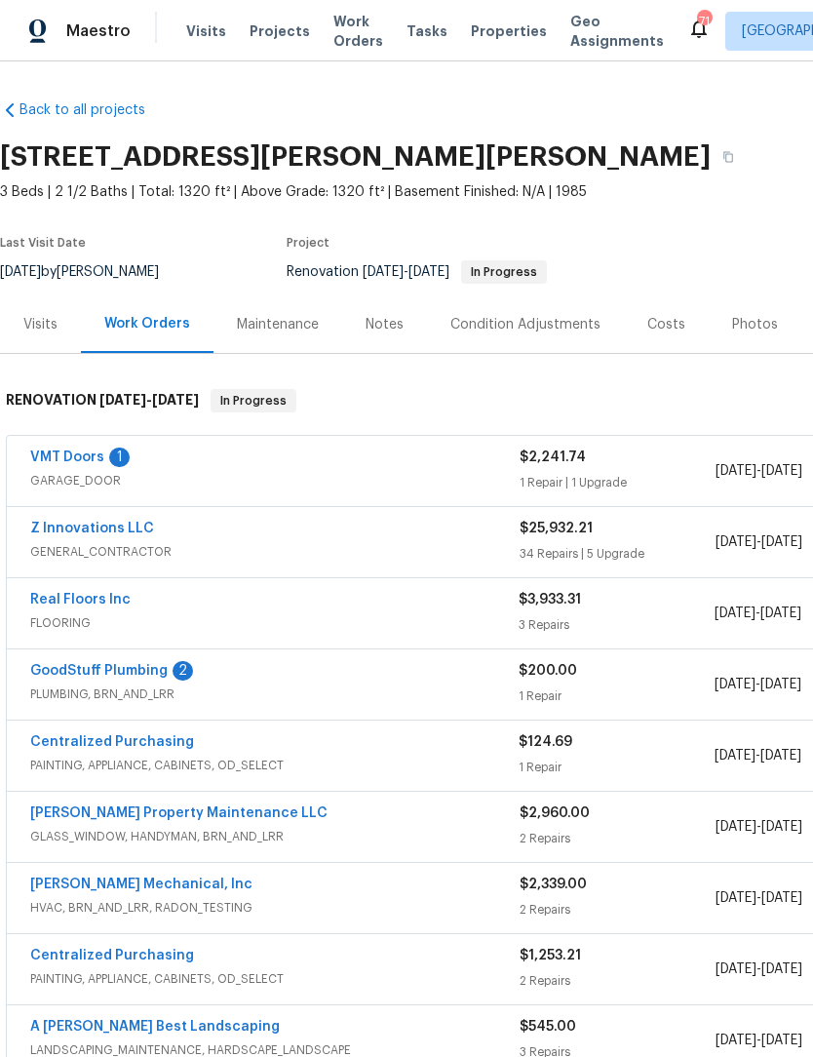
click at [336, 45] on span "Work Orders" at bounding box center [358, 31] width 50 height 39
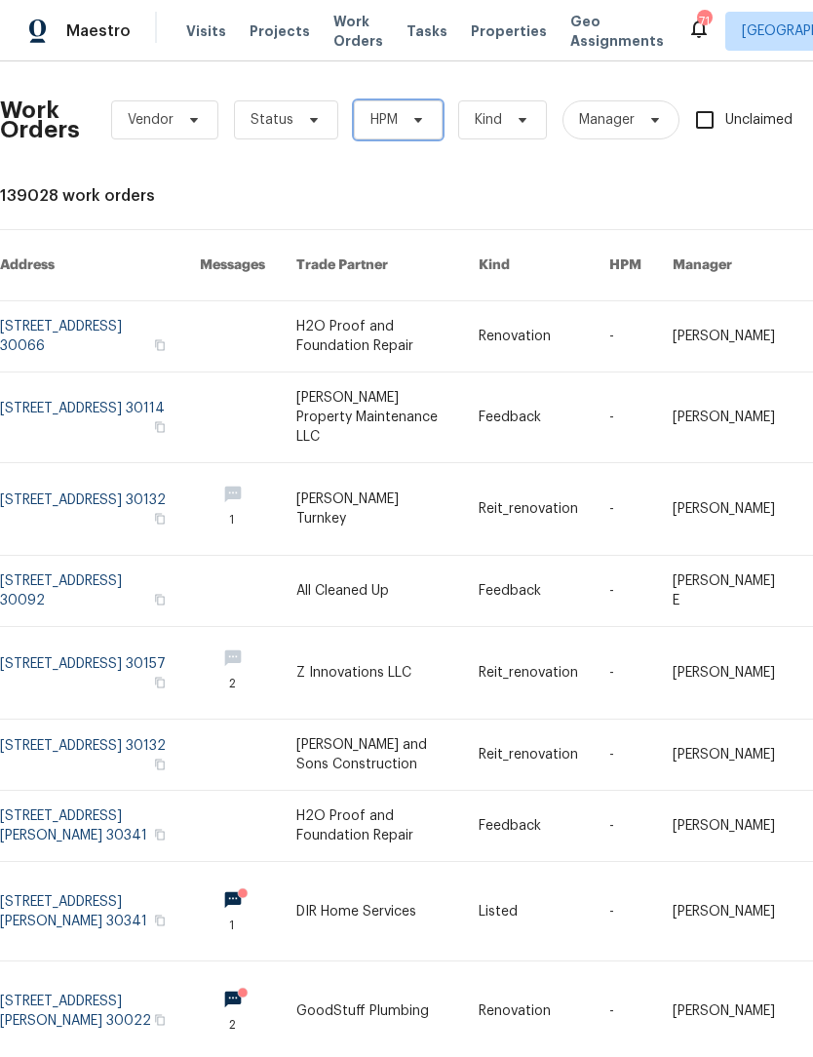
click at [424, 115] on icon at bounding box center [418, 120] width 16 height 16
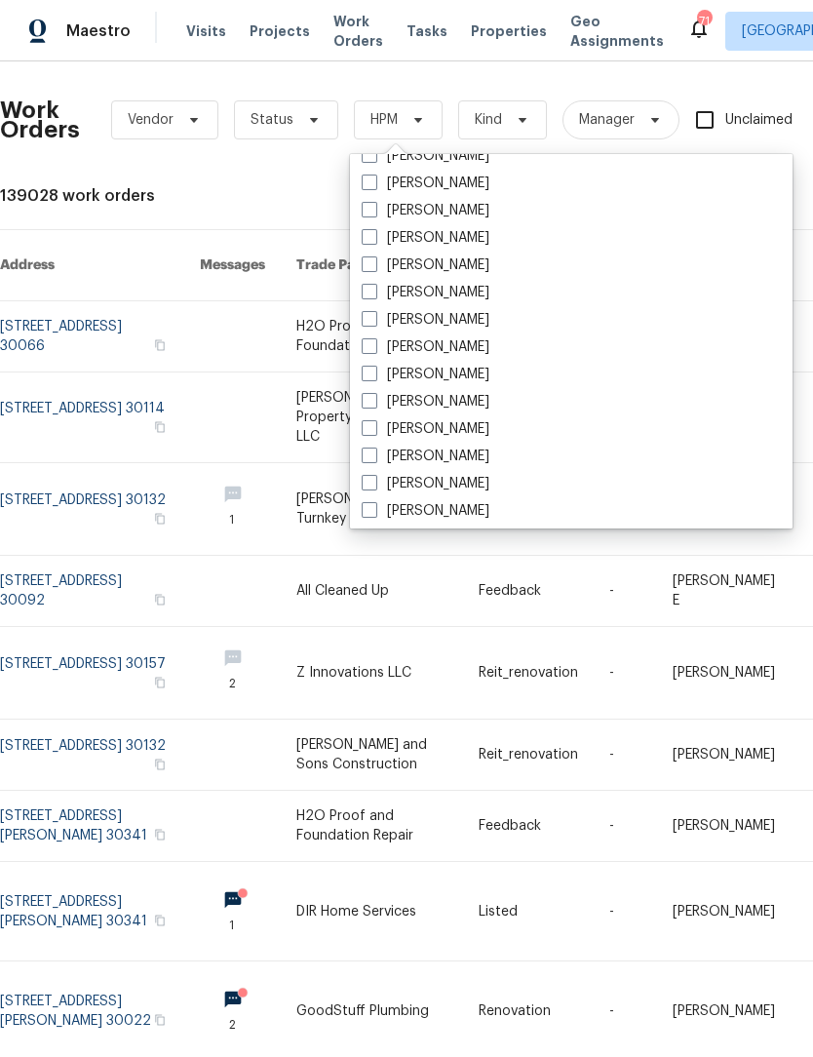
scroll to position [1247, 0]
click at [365, 347] on span at bounding box center [370, 347] width 16 height 16
click at [365, 347] on input "[PERSON_NAME]" at bounding box center [368, 344] width 13 height 13
checkbox input "true"
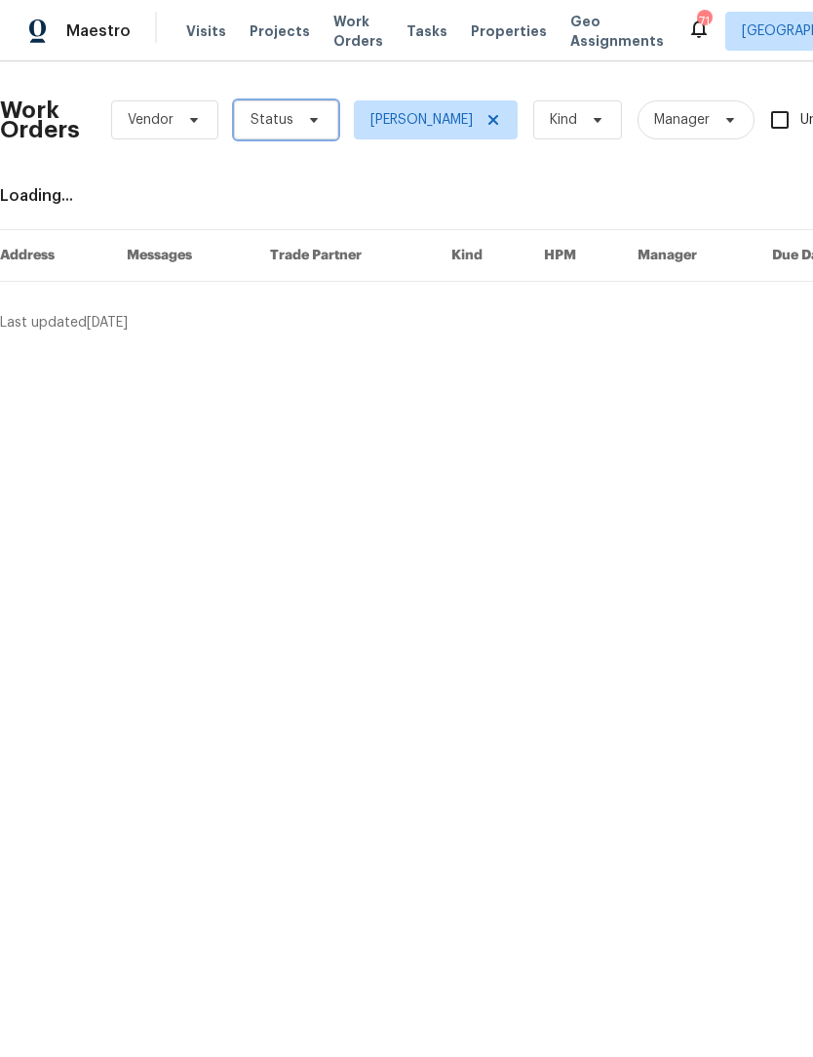
click at [307, 129] on span "Status" at bounding box center [286, 119] width 104 height 39
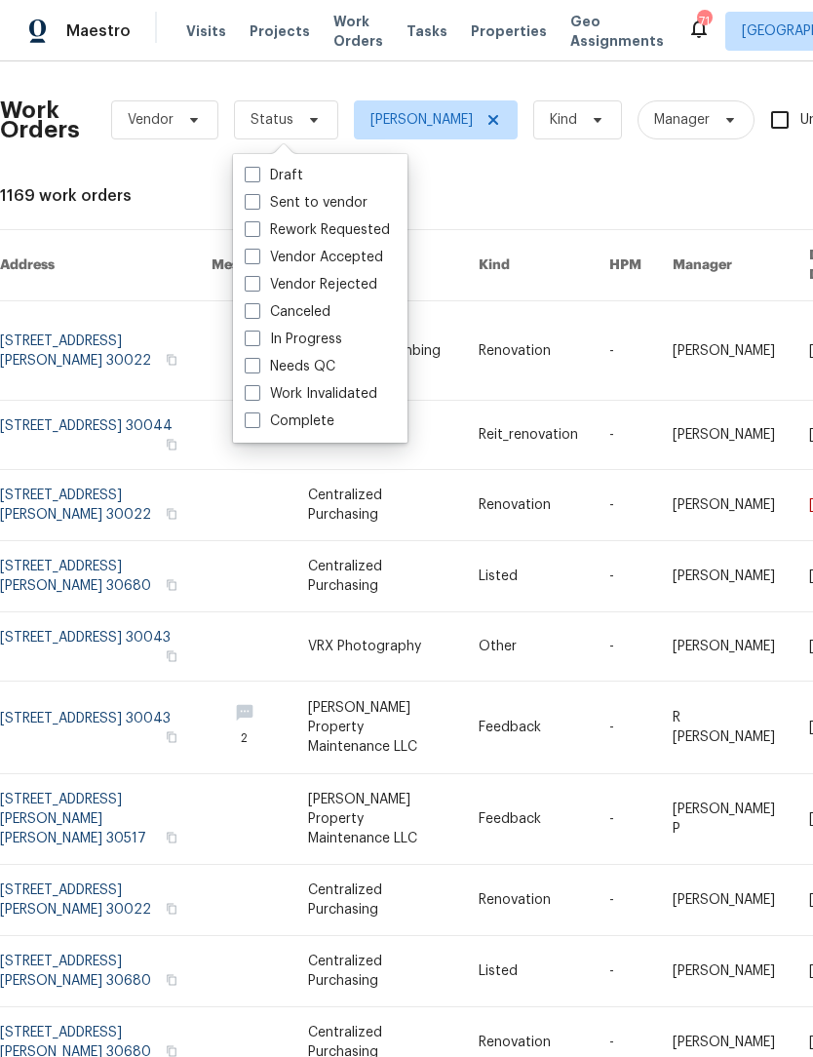
click at [245, 369] on span at bounding box center [253, 366] width 16 height 16
click at [245, 369] on input "Needs QC" at bounding box center [251, 363] width 13 height 13
checkbox input "true"
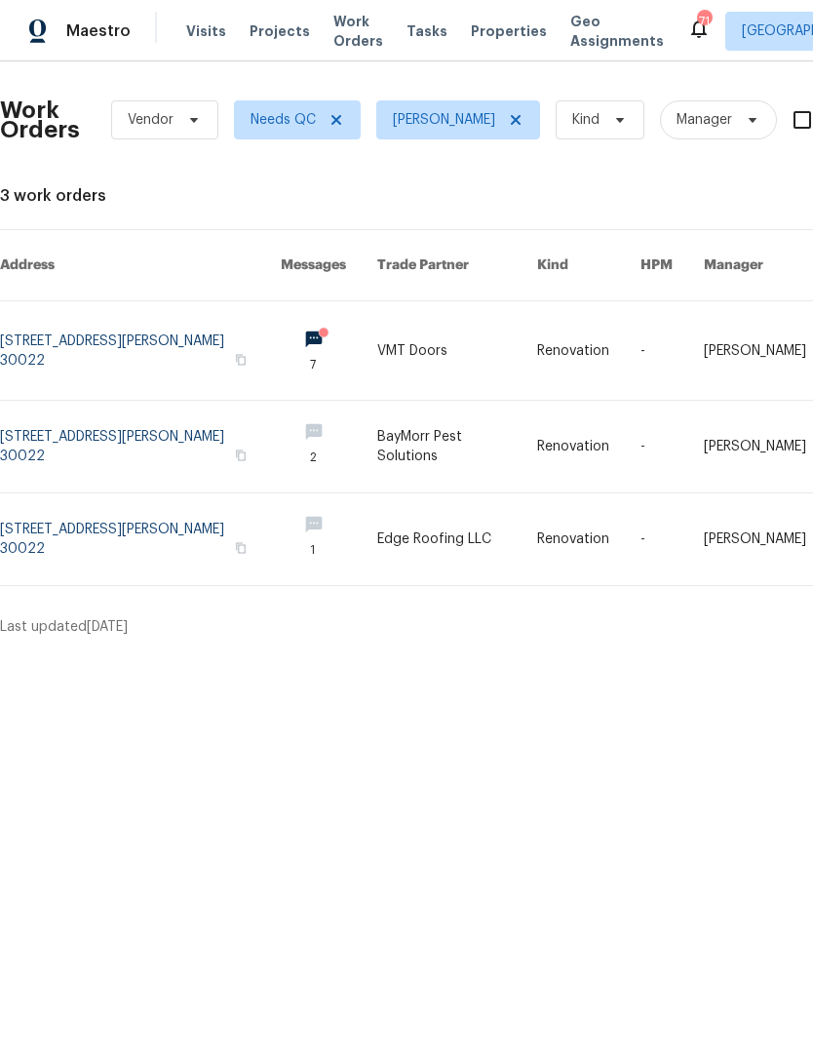
click at [403, 338] on link at bounding box center [456, 350] width 159 height 98
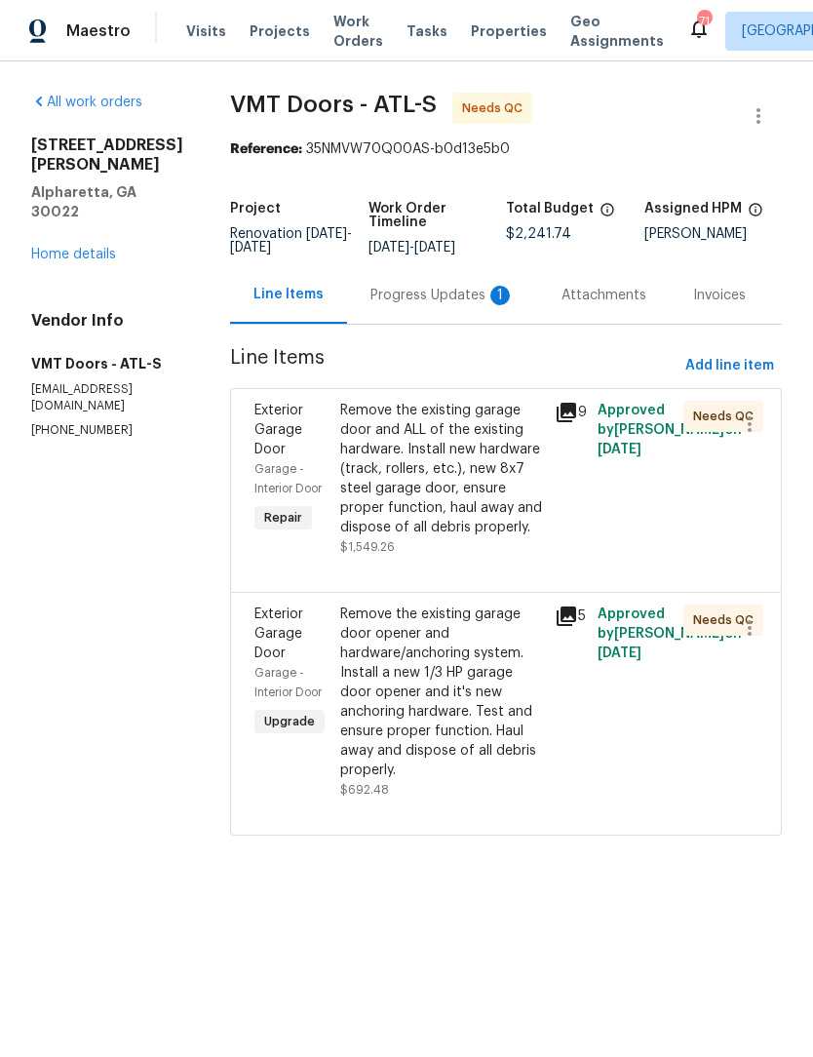
click at [447, 282] on div "Progress Updates 1" at bounding box center [442, 295] width 191 height 58
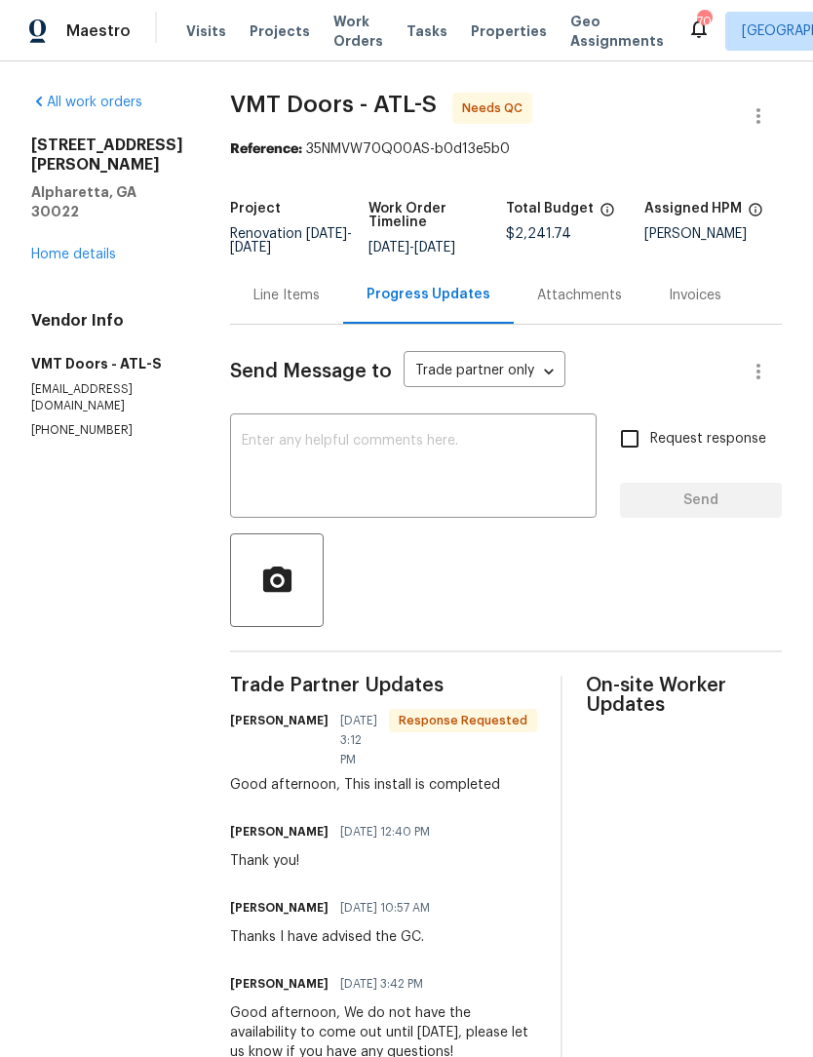
scroll to position [-1, 0]
click at [485, 446] on textarea at bounding box center [413, 468] width 343 height 68
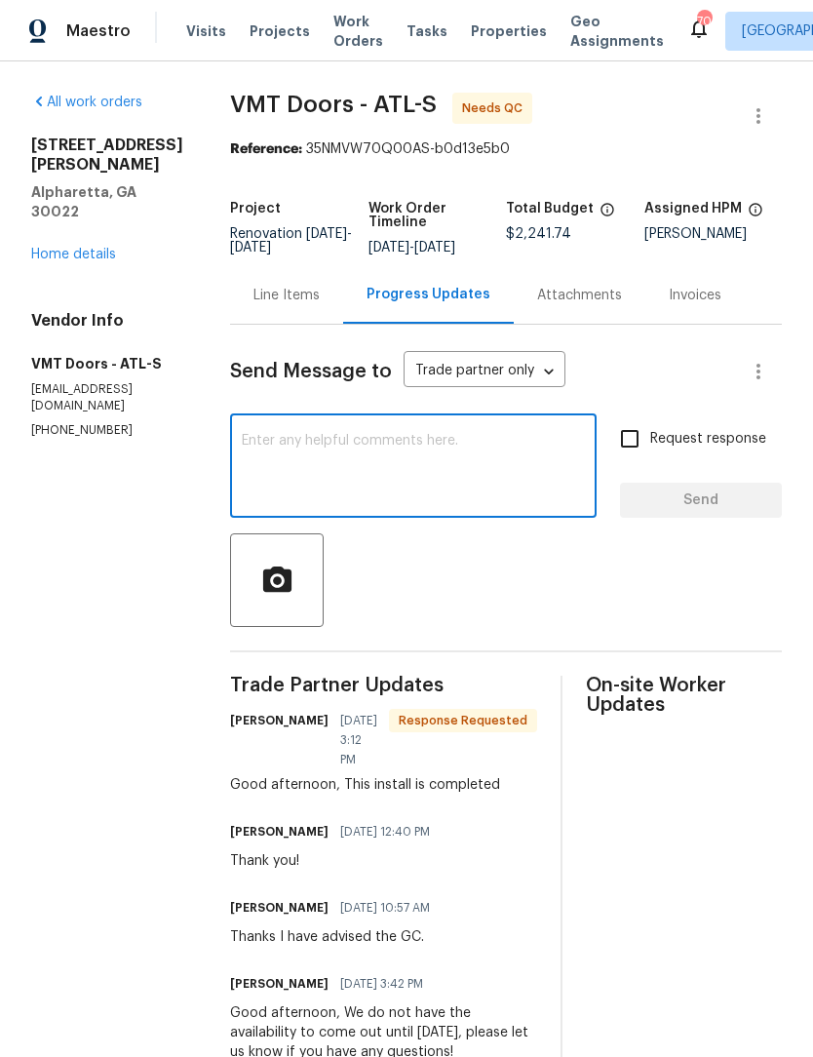
scroll to position [0, 0]
type textarea "Thanks"
click at [730, 507] on span "Send" at bounding box center [700, 500] width 131 height 24
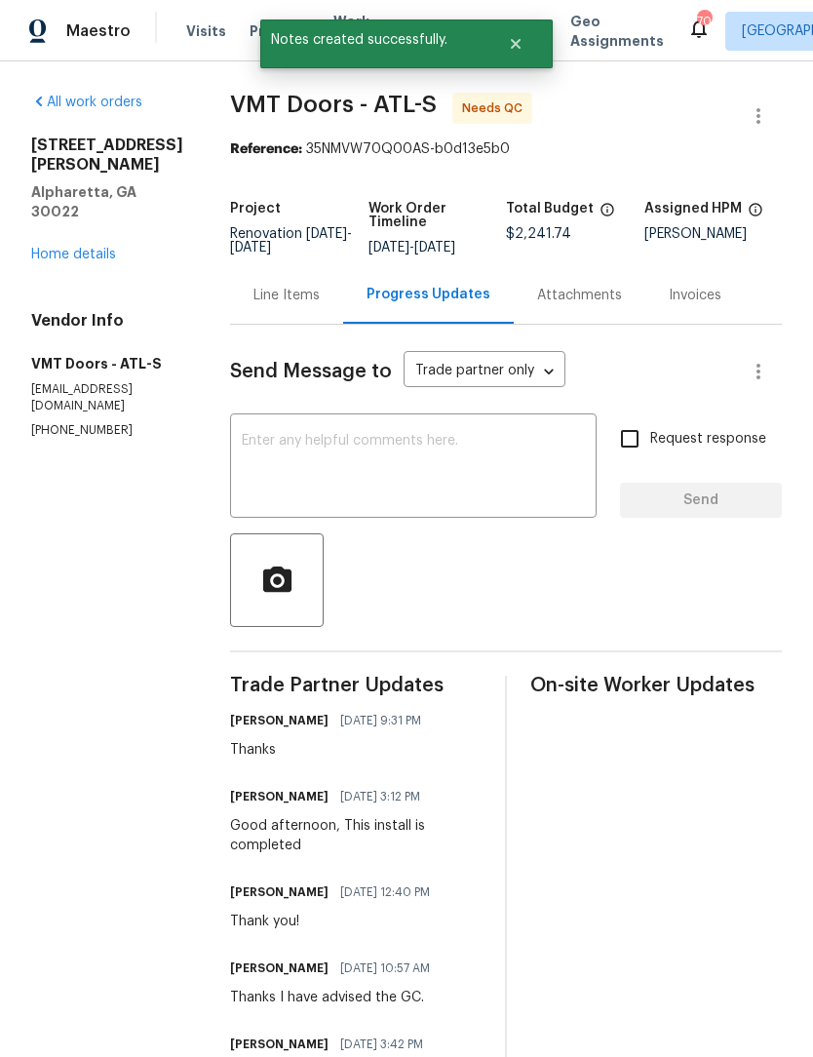
click at [278, 311] on div "Line Items" at bounding box center [286, 295] width 113 height 58
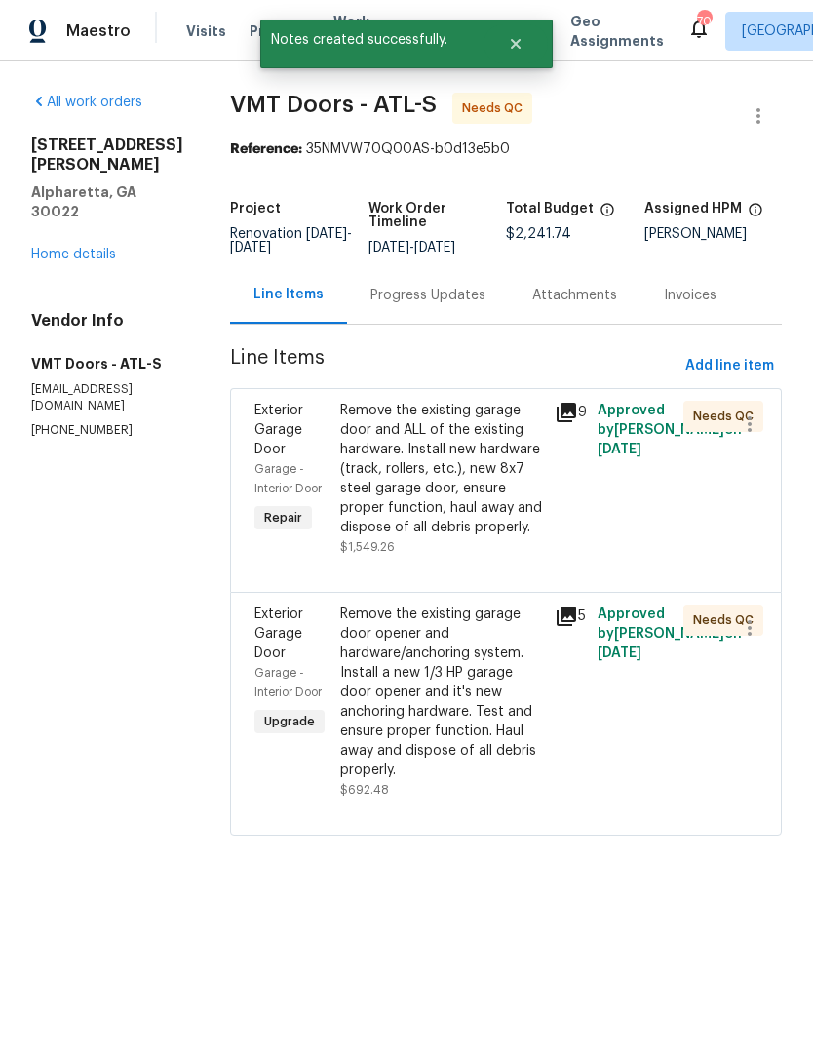
click at [483, 474] on div "Remove the existing garage door and ALL of the existing hardware. Install new h…" at bounding box center [441, 469] width 203 height 136
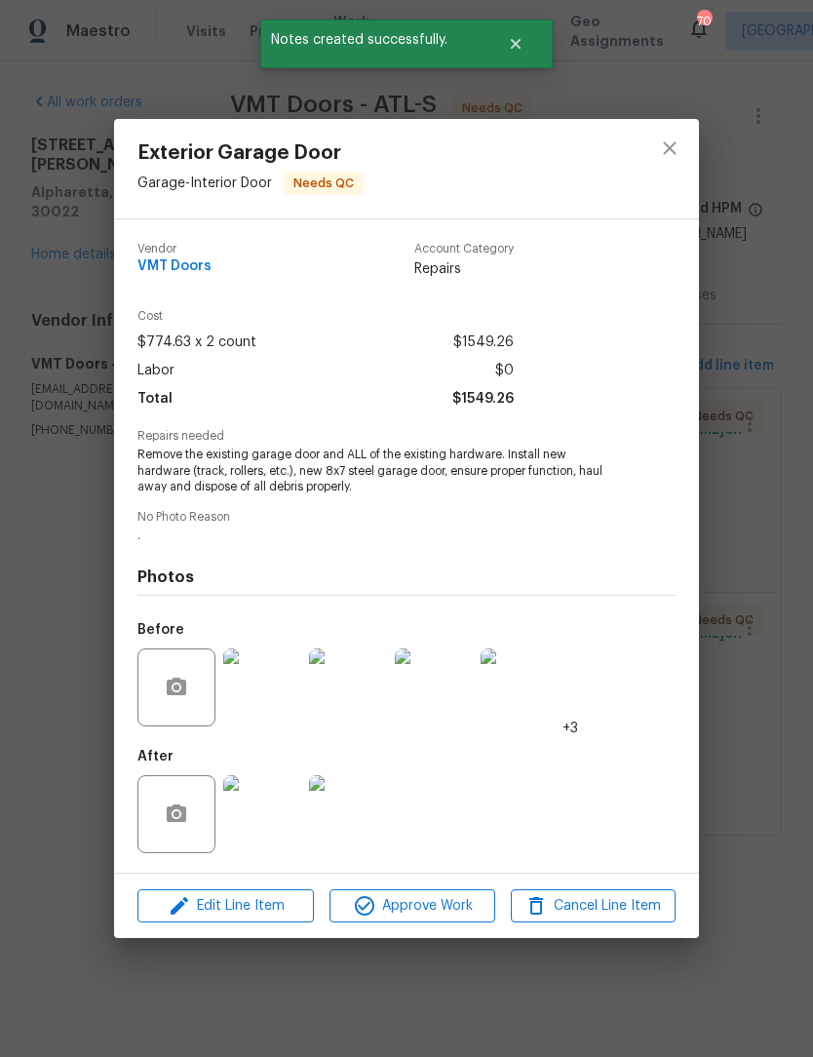
click at [275, 813] on img at bounding box center [262, 814] width 78 height 78
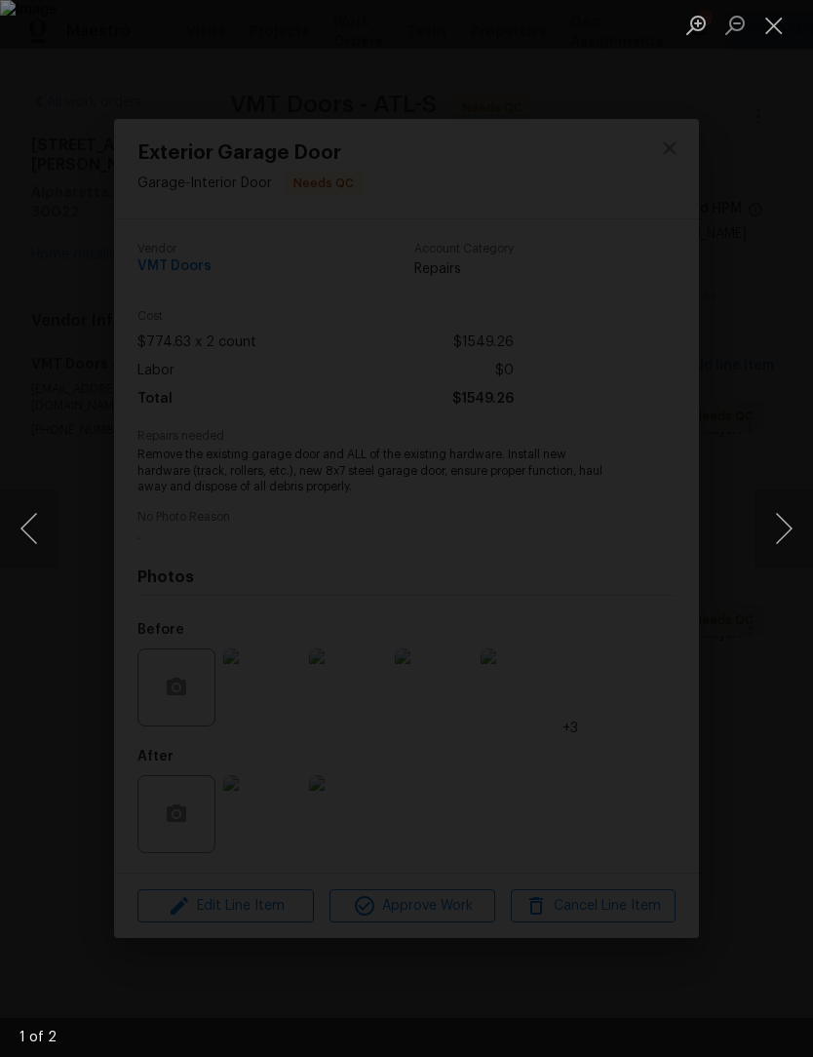
click at [276, 691] on div "Lightbox" at bounding box center [406, 528] width 813 height 1057
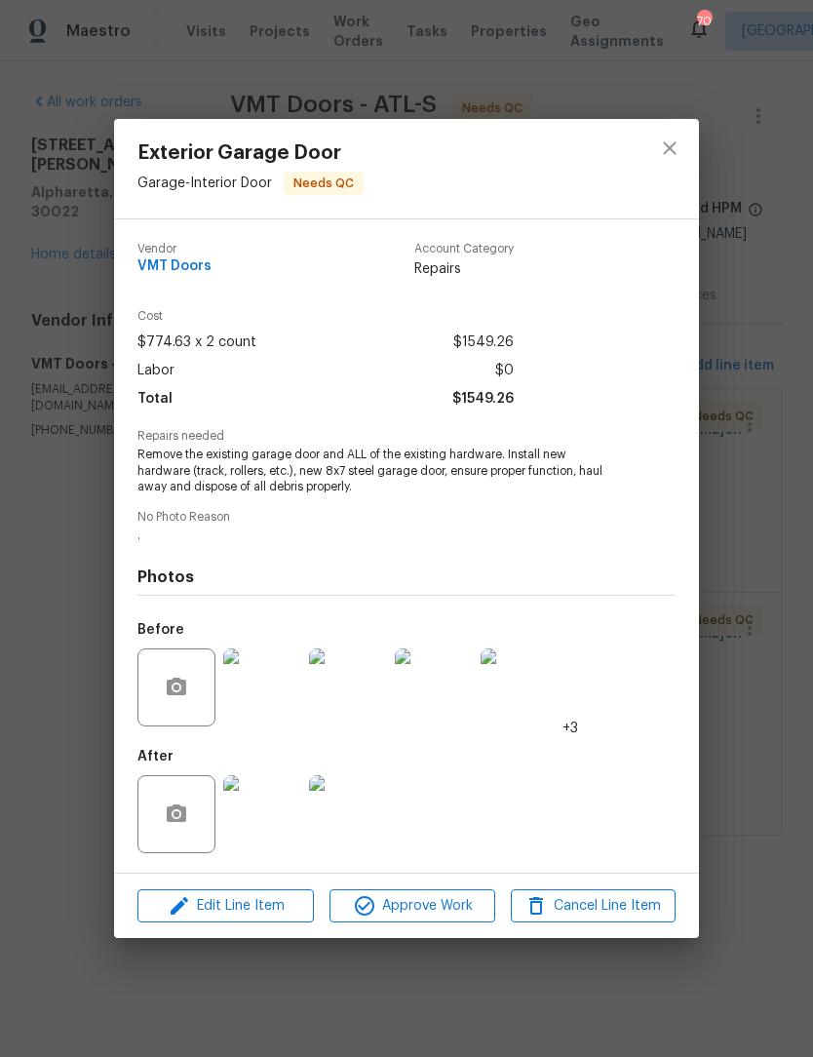
click at [261, 816] on img at bounding box center [262, 814] width 78 height 78
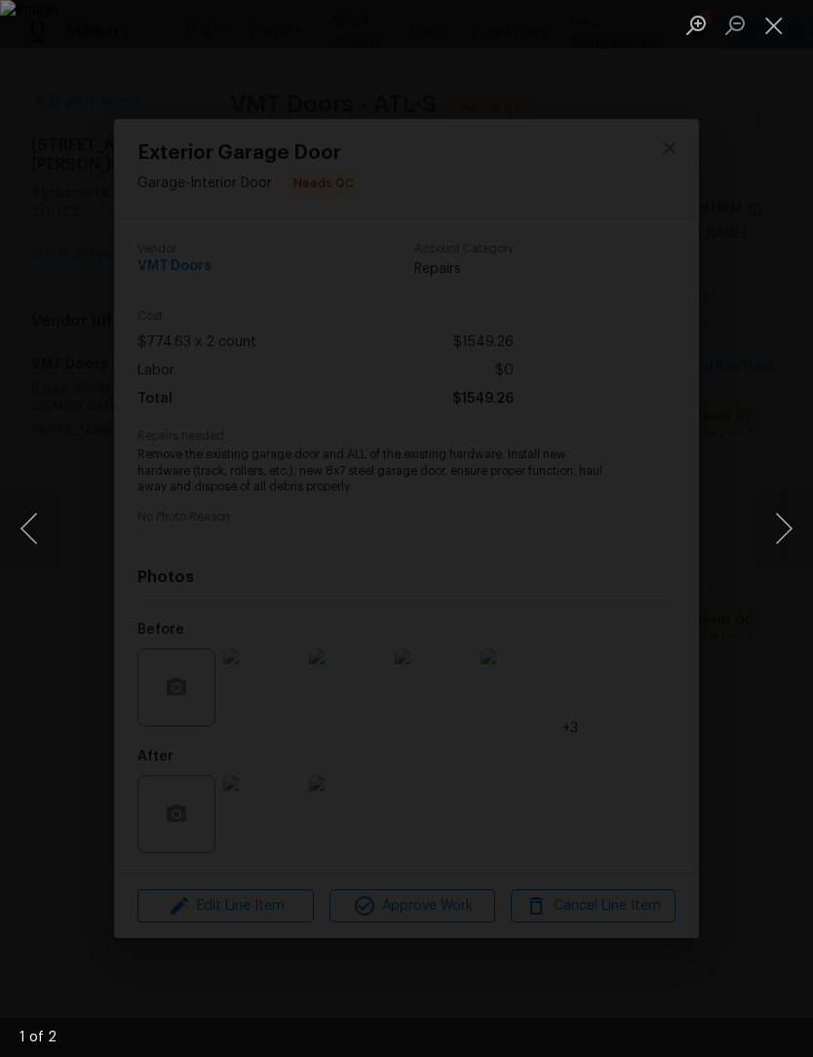
click at [775, 559] on button "Next image" at bounding box center [783, 528] width 58 height 78
click at [786, 528] on button "Next image" at bounding box center [783, 528] width 58 height 78
click at [785, 532] on button "Next image" at bounding box center [783, 528] width 58 height 78
click at [788, 533] on button "Next image" at bounding box center [783, 528] width 58 height 78
click at [789, 539] on button "Next image" at bounding box center [783, 528] width 58 height 78
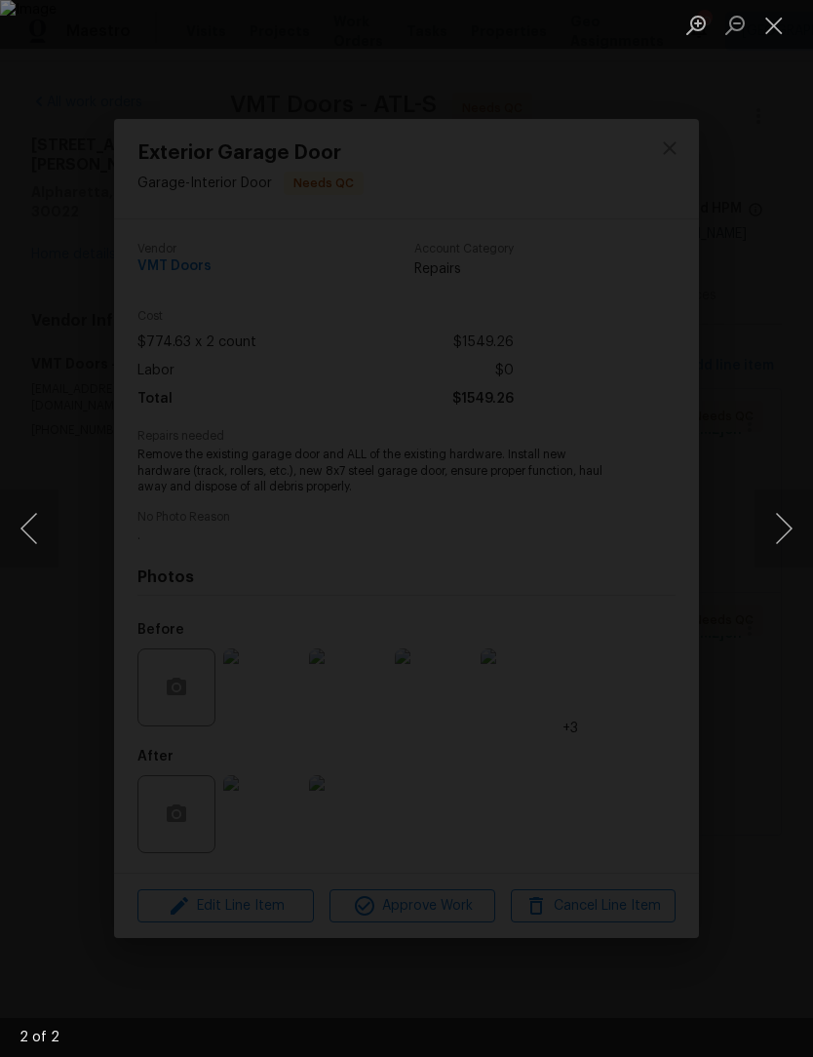
click at [519, 656] on img "Lightbox" at bounding box center [406, 528] width 813 height 1057
click at [781, 29] on button "Close lightbox" at bounding box center [773, 25] width 39 height 34
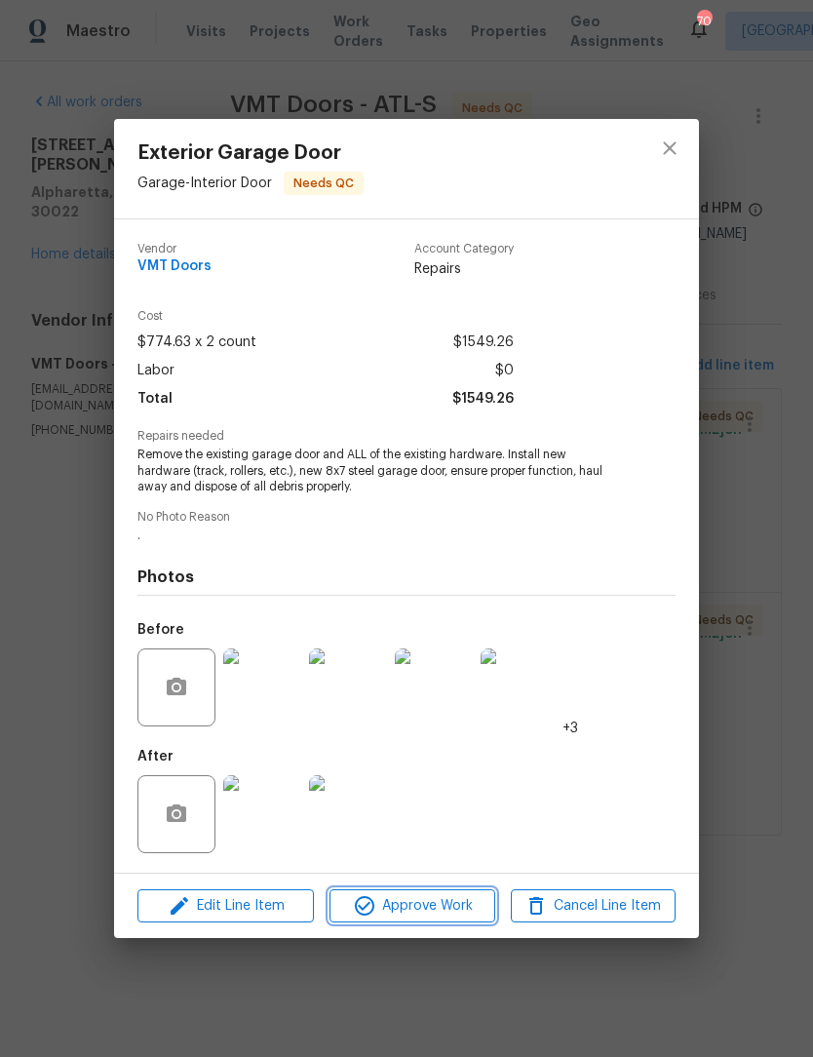
click at [457, 913] on span "Approve Work" at bounding box center [411, 906] width 153 height 24
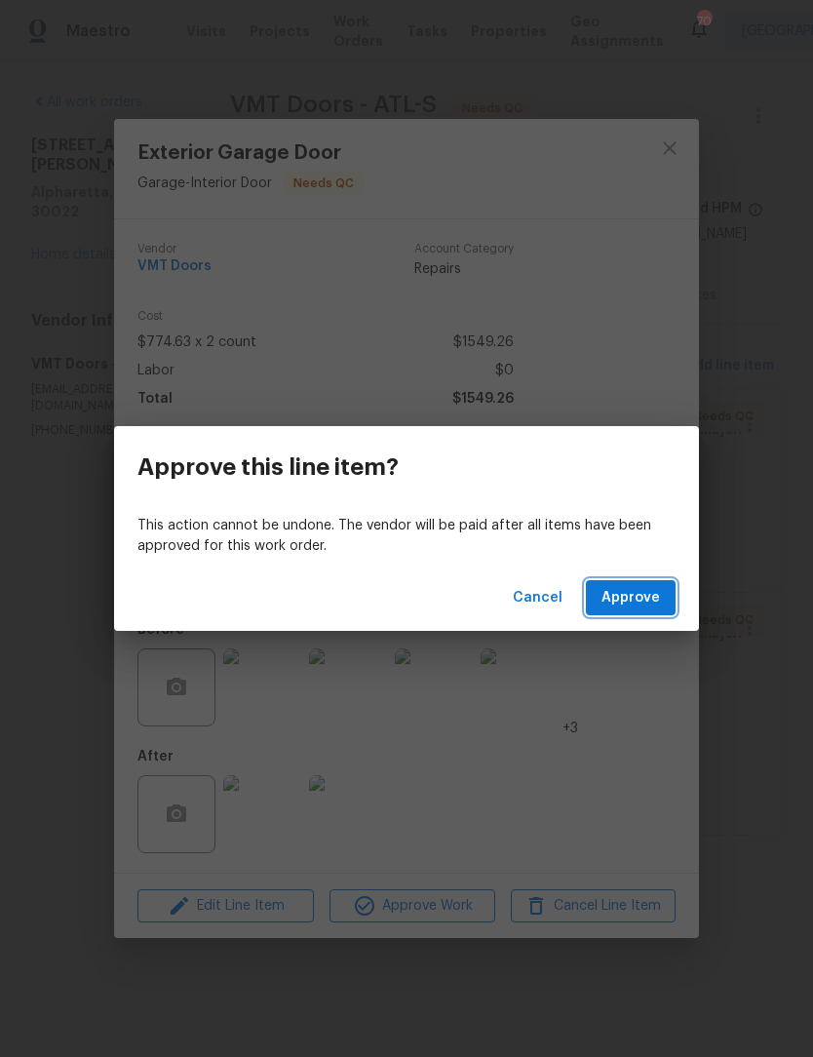
click at [673, 596] on button "Approve" at bounding box center [631, 598] width 90 height 36
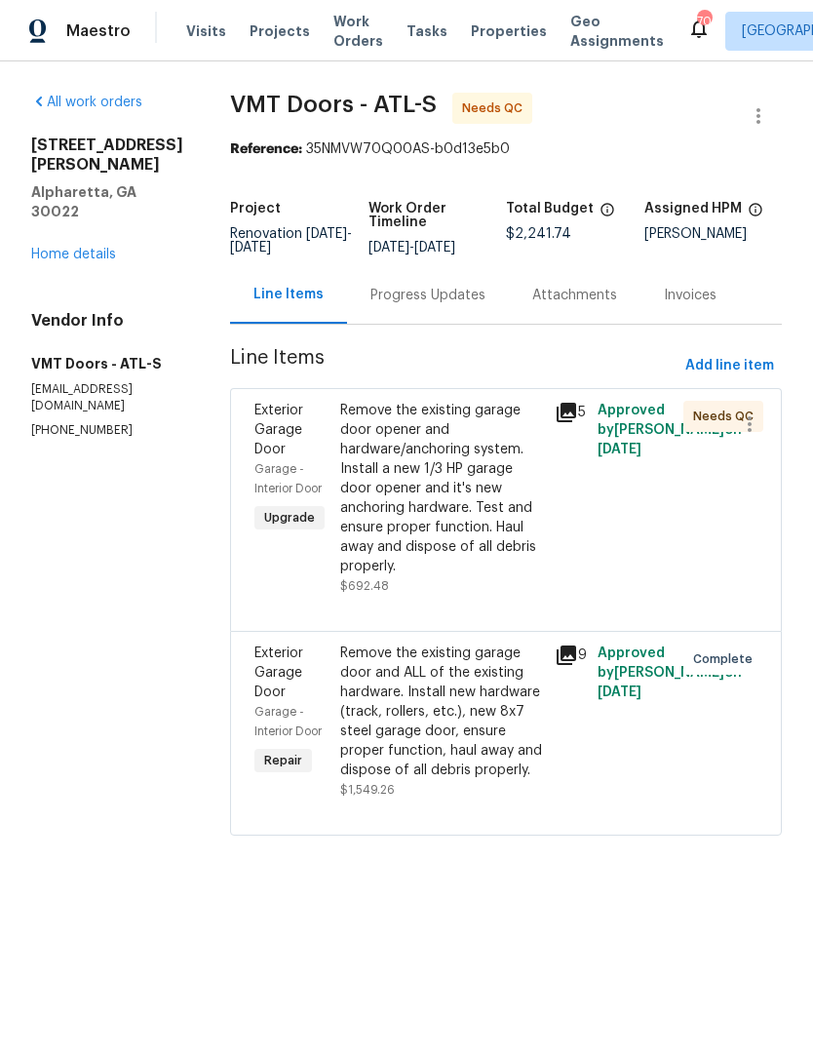
click at [507, 496] on div "Remove the existing garage door opener and hardware/anchoring system. Install a…" at bounding box center [441, 488] width 203 height 175
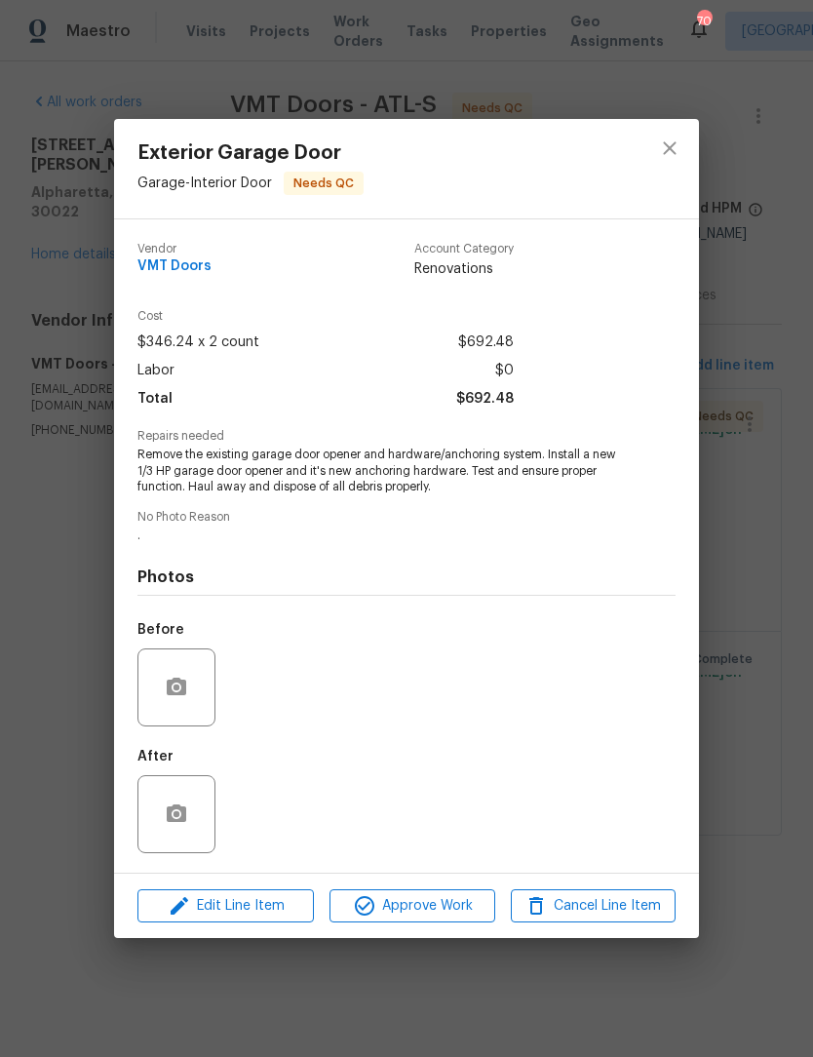
click at [275, 832] on img at bounding box center [262, 814] width 78 height 78
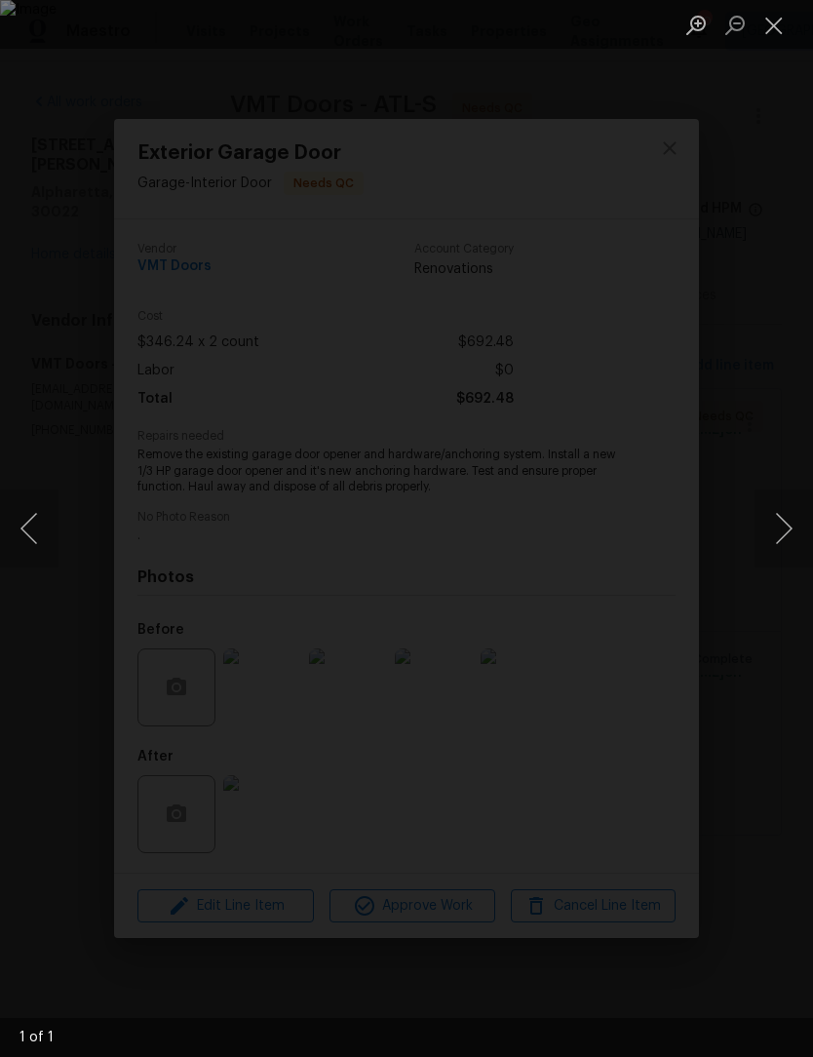
click at [789, 534] on button "Next image" at bounding box center [783, 528] width 58 height 78
click at [773, 535] on button "Next image" at bounding box center [783, 528] width 58 height 78
click at [782, 541] on button "Next image" at bounding box center [783, 528] width 58 height 78
click at [780, 516] on button "Next image" at bounding box center [783, 528] width 58 height 78
click at [436, 905] on div "Lightbox" at bounding box center [406, 528] width 813 height 1057
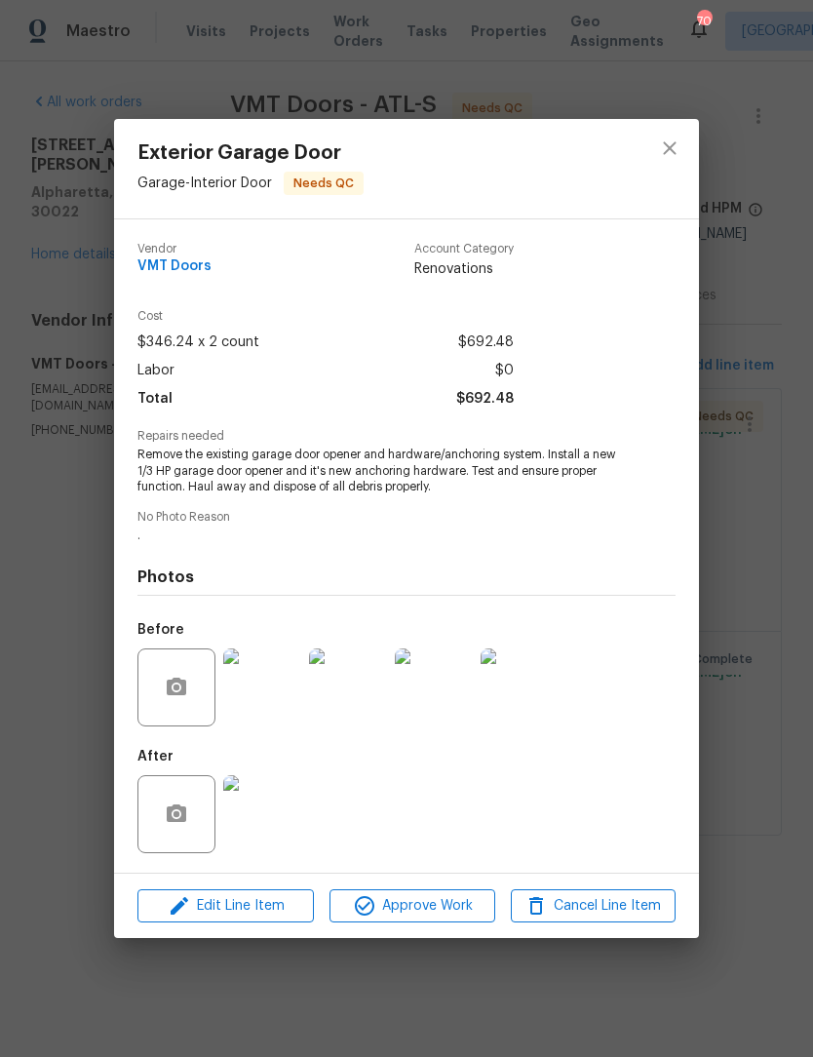
click at [782, 525] on div "Exterior Garage Door Garage - Interior Door Needs QC Vendor VMT Doors Account C…" at bounding box center [406, 528] width 813 height 1057
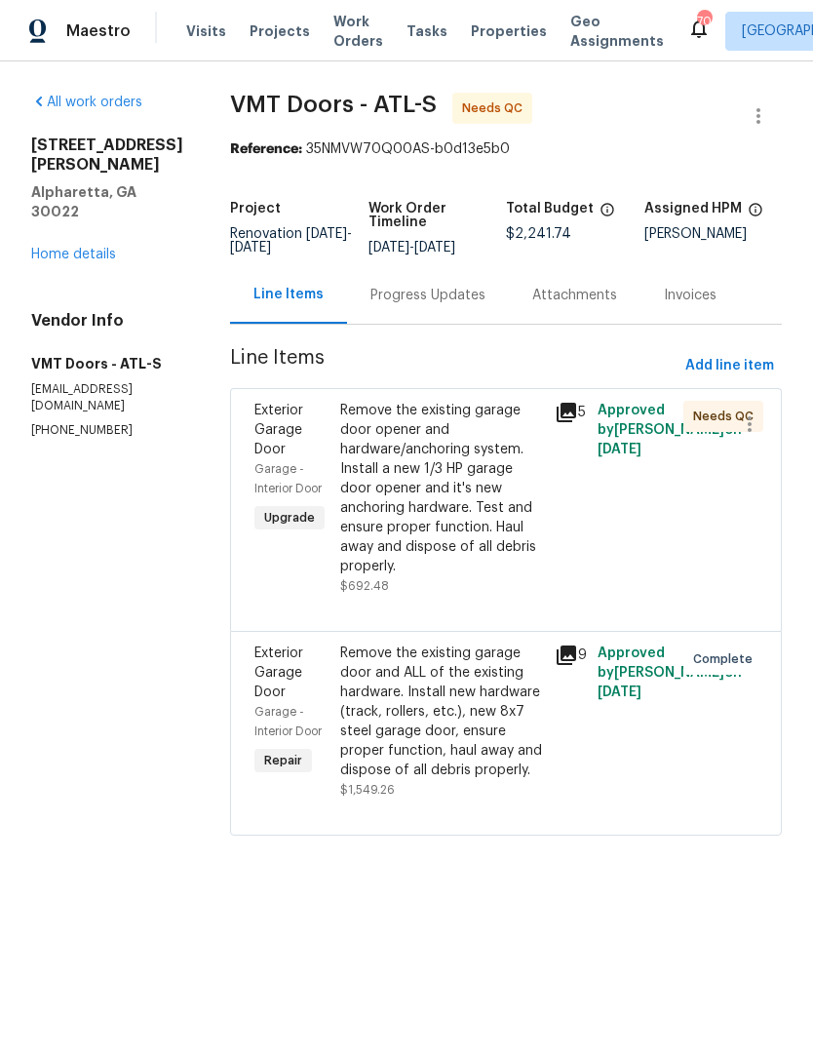
click at [479, 512] on div "Remove the existing garage door opener and hardware/anchoring system. Install a…" at bounding box center [441, 488] width 203 height 175
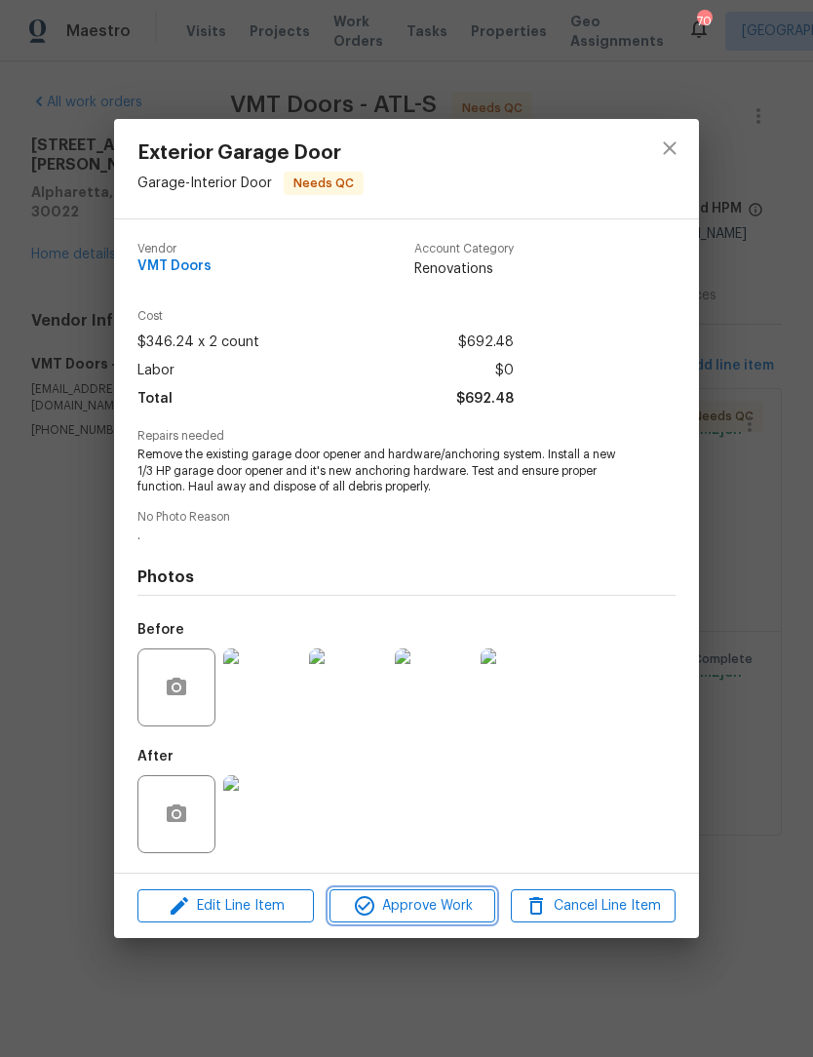
click at [467, 899] on span "Approve Work" at bounding box center [411, 906] width 153 height 24
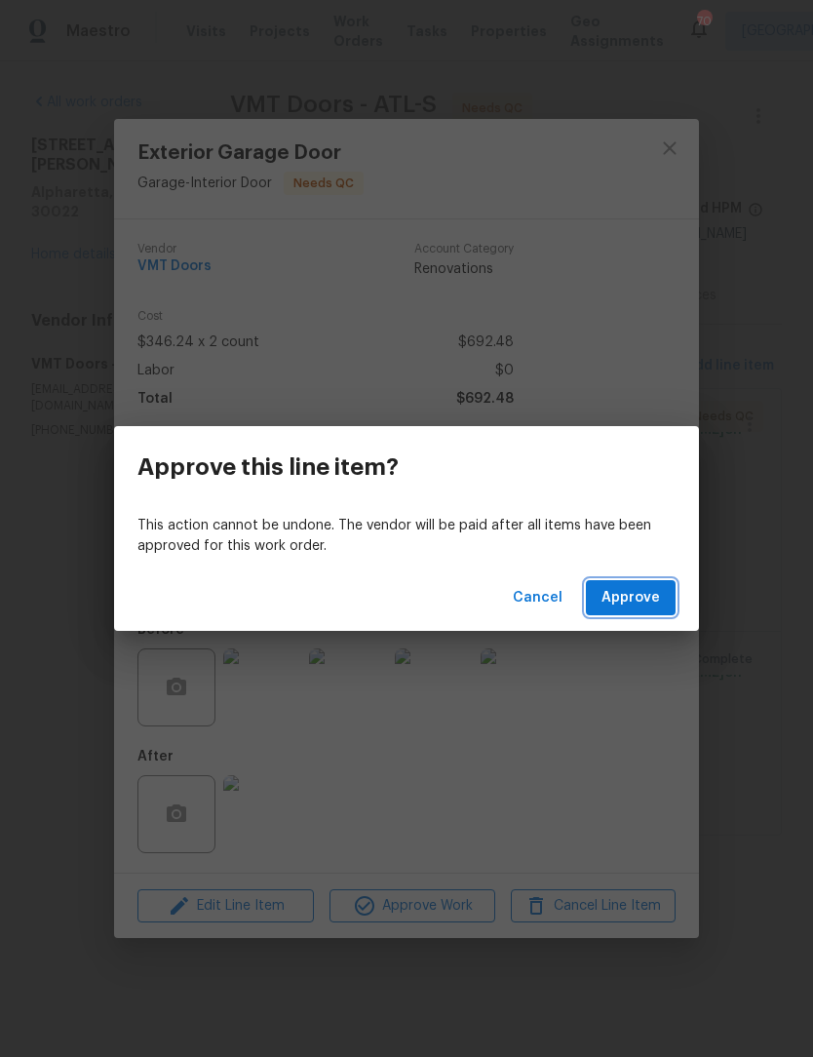
click at [650, 590] on span "Approve" at bounding box center [630, 598] width 58 height 24
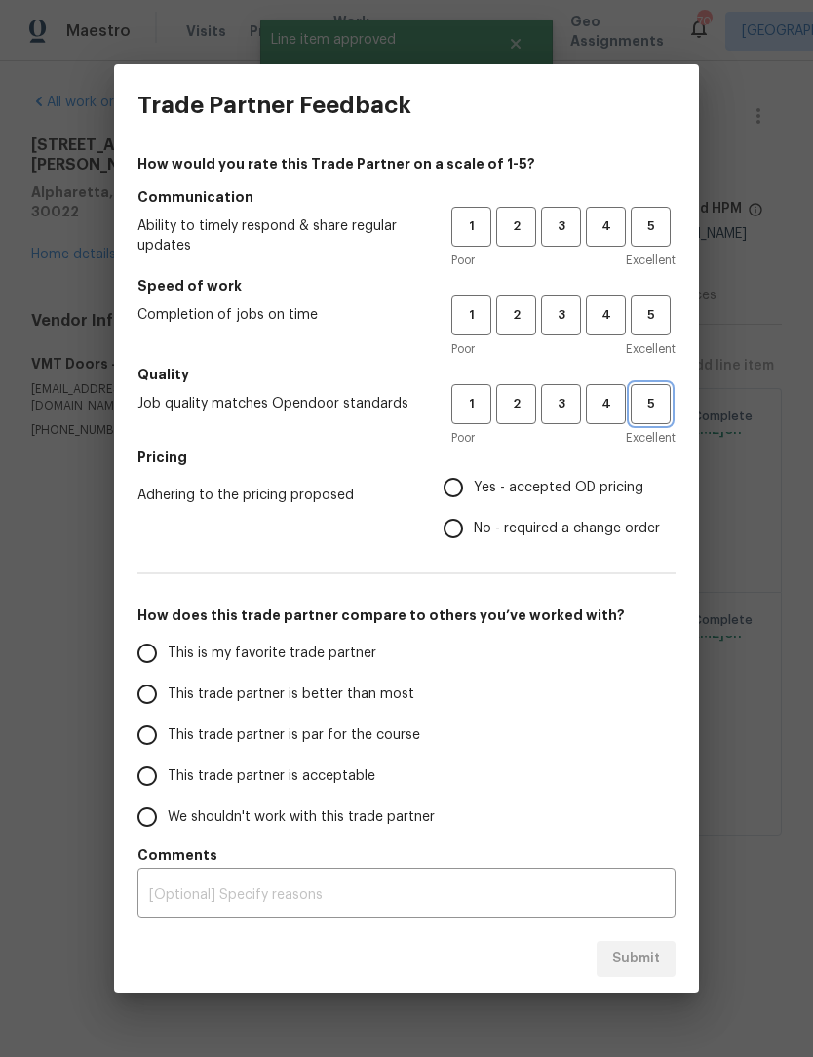
click at [653, 403] on span "5" at bounding box center [651, 404] width 36 height 22
click at [643, 333] on button "5" at bounding box center [651, 315] width 40 height 40
click at [668, 244] on button "5" at bounding box center [651, 227] width 40 height 40
click at [463, 486] on input "Yes - accepted OD pricing" at bounding box center [453, 487] width 41 height 41
radio input "true"
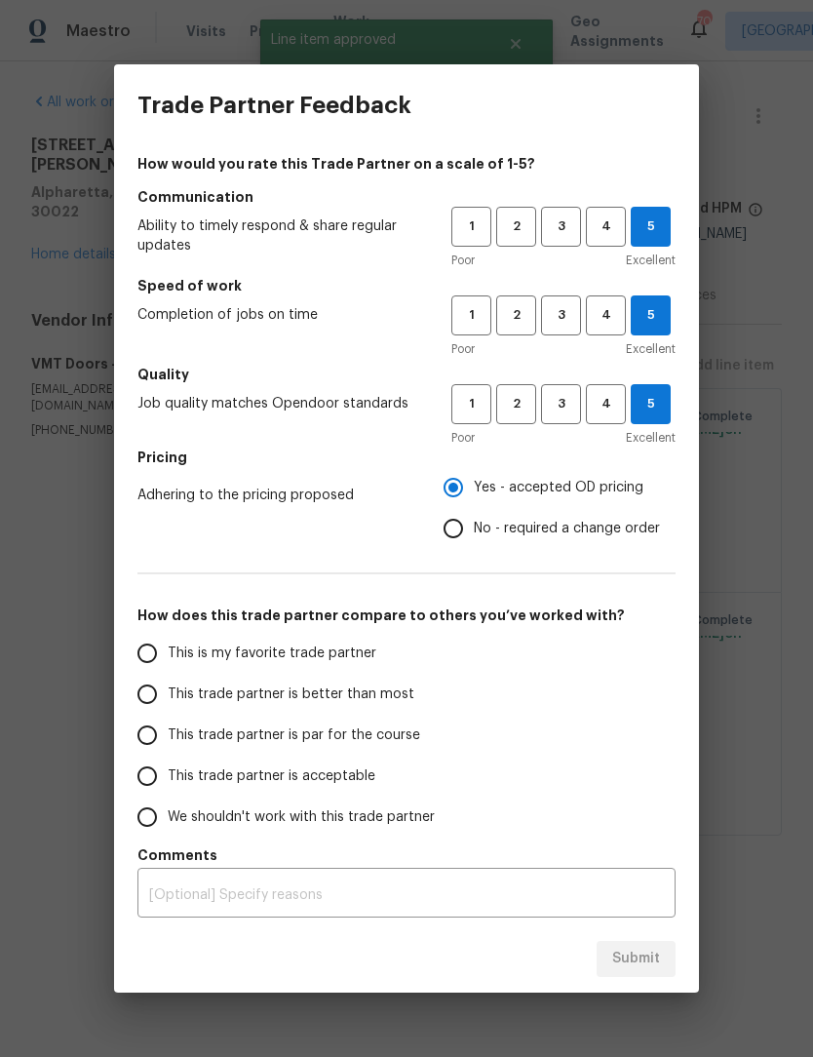
click at [152, 651] on input "This is my favorite trade partner" at bounding box center [147, 653] width 41 height 41
click at [643, 969] on span "Submit" at bounding box center [636, 958] width 48 height 24
radio input "true"
